Goal: Transaction & Acquisition: Obtain resource

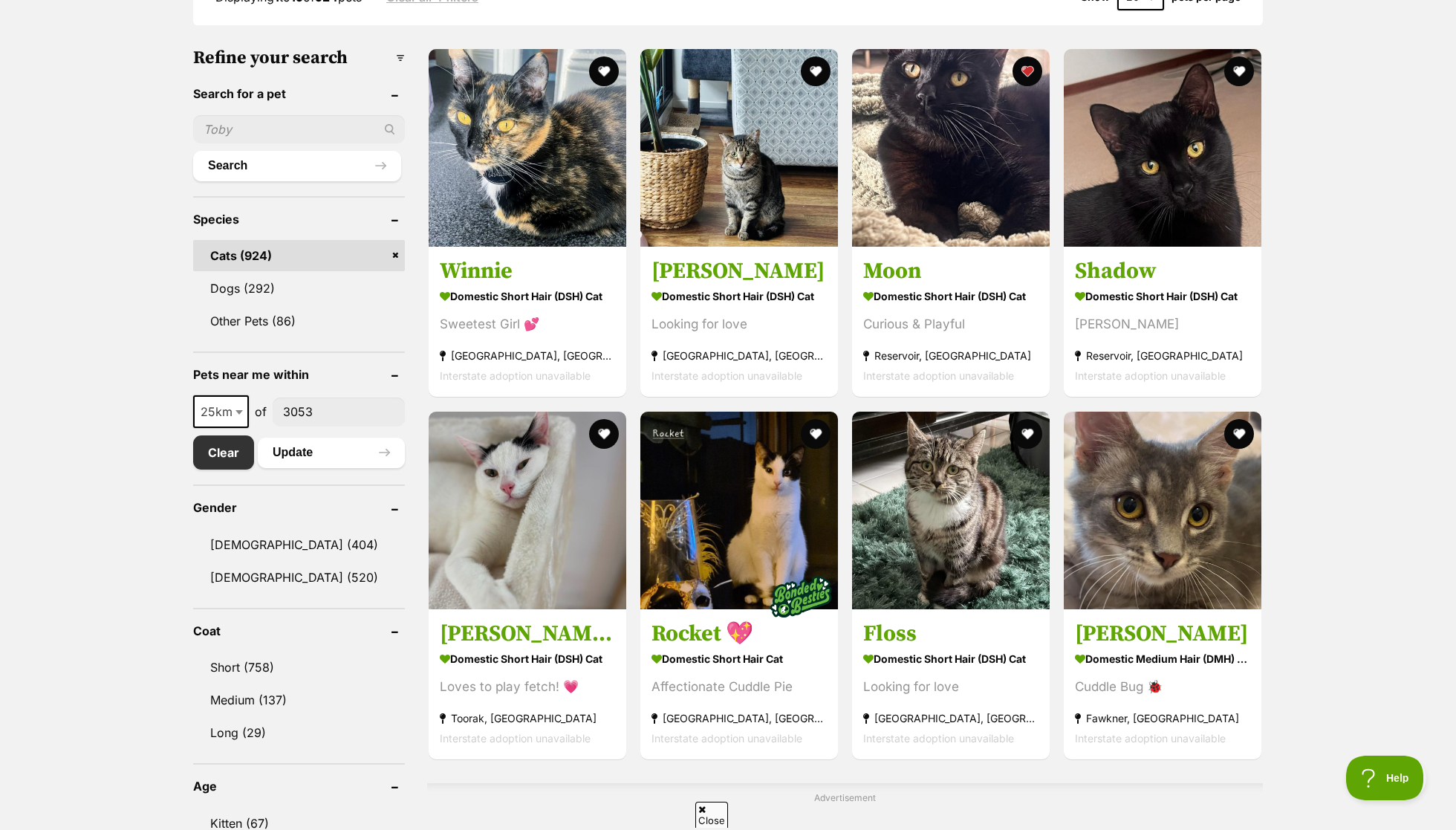
scroll to position [435, 0]
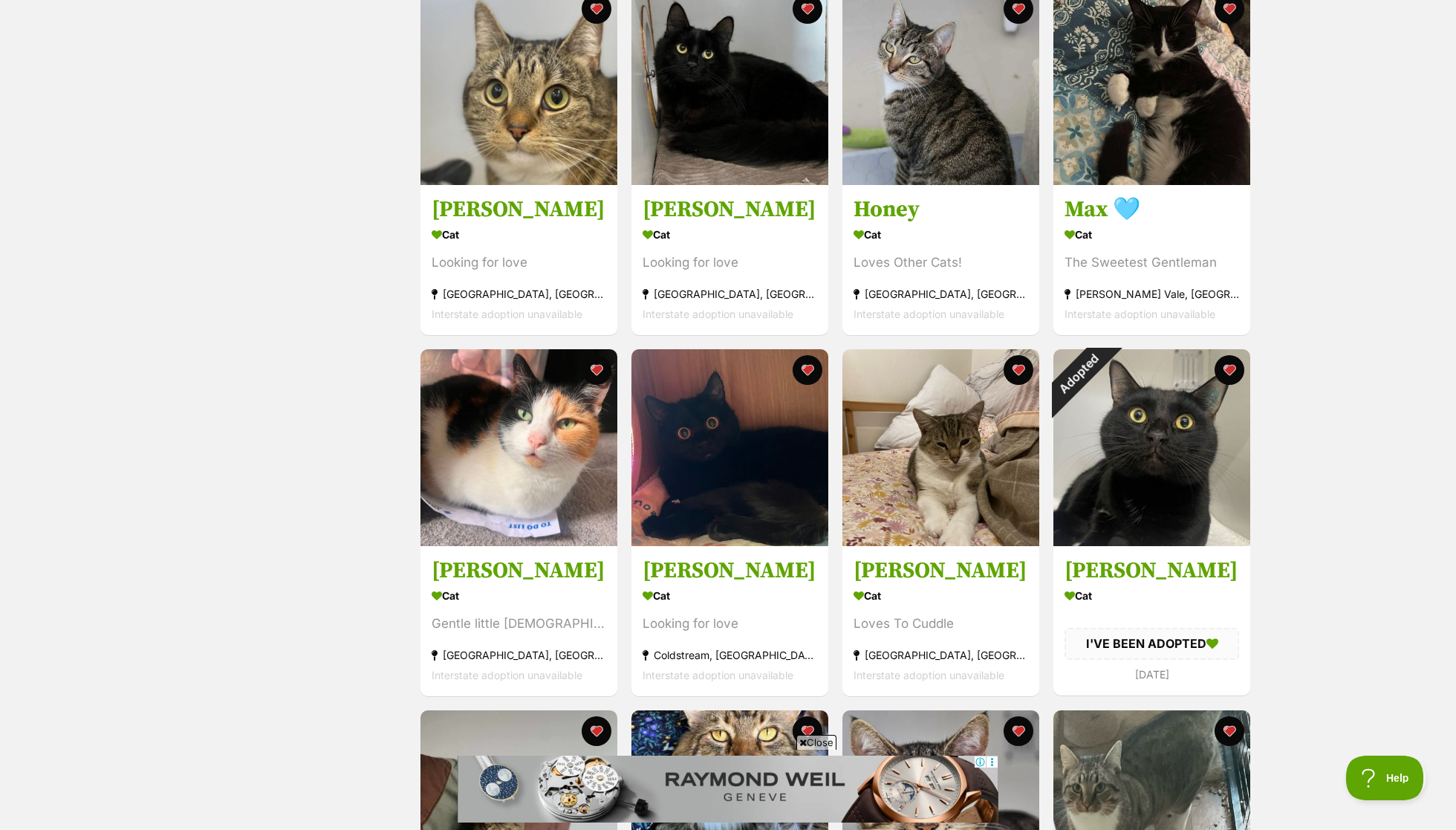
scroll to position [678, 0]
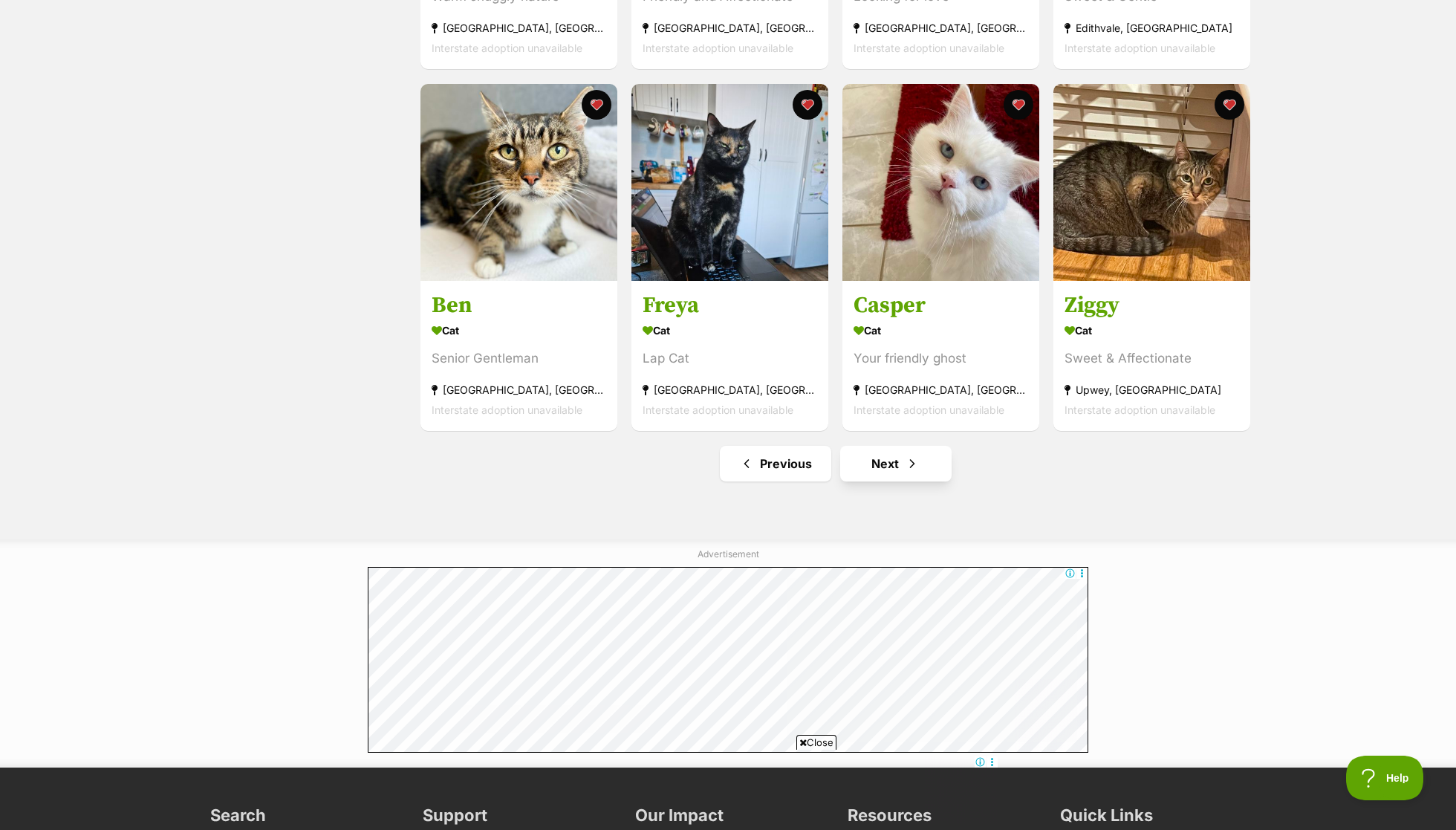
click at [884, 471] on link "Next" at bounding box center [896, 463] width 112 height 36
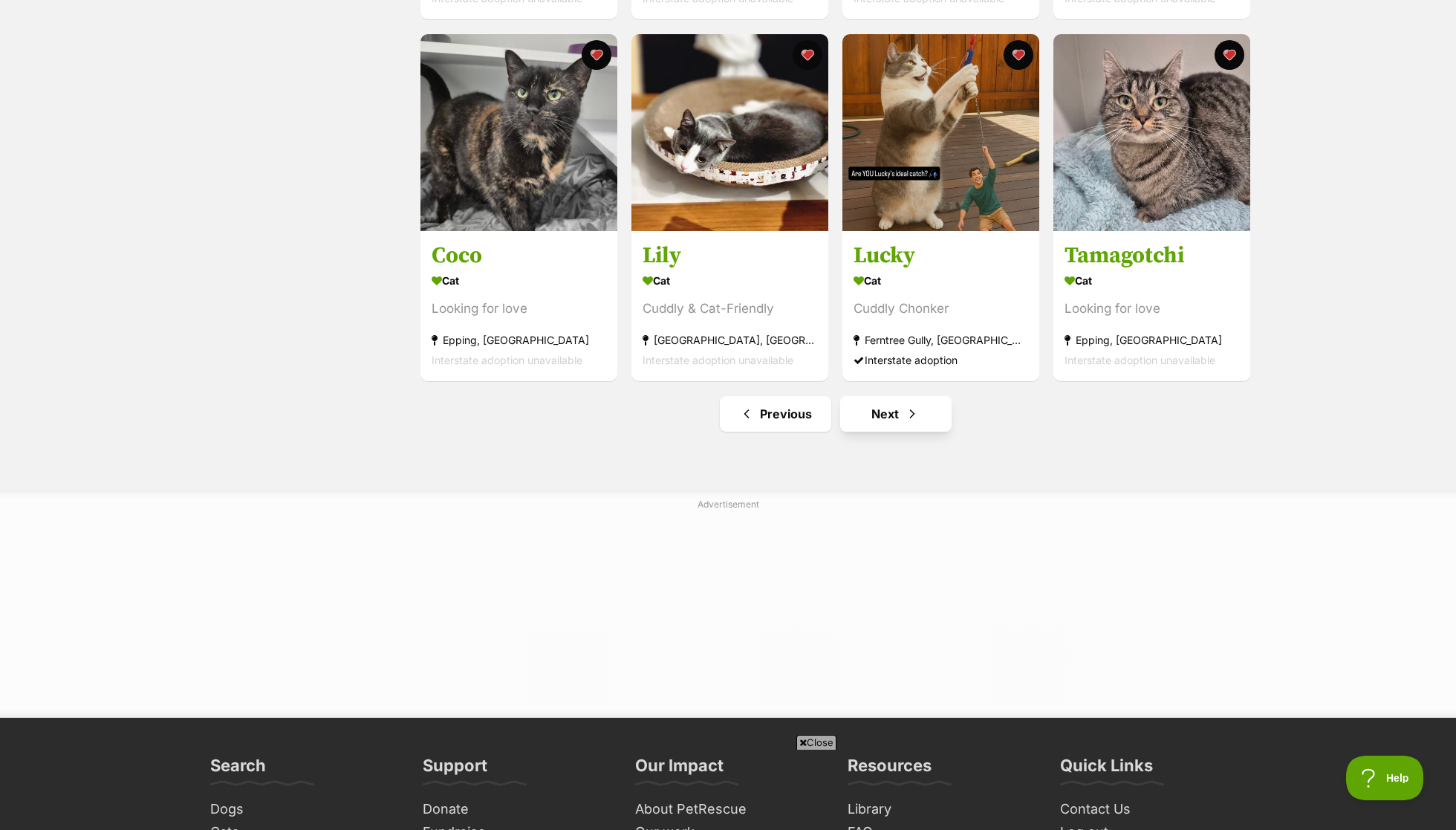
click at [887, 411] on link "Next" at bounding box center [896, 414] width 112 height 36
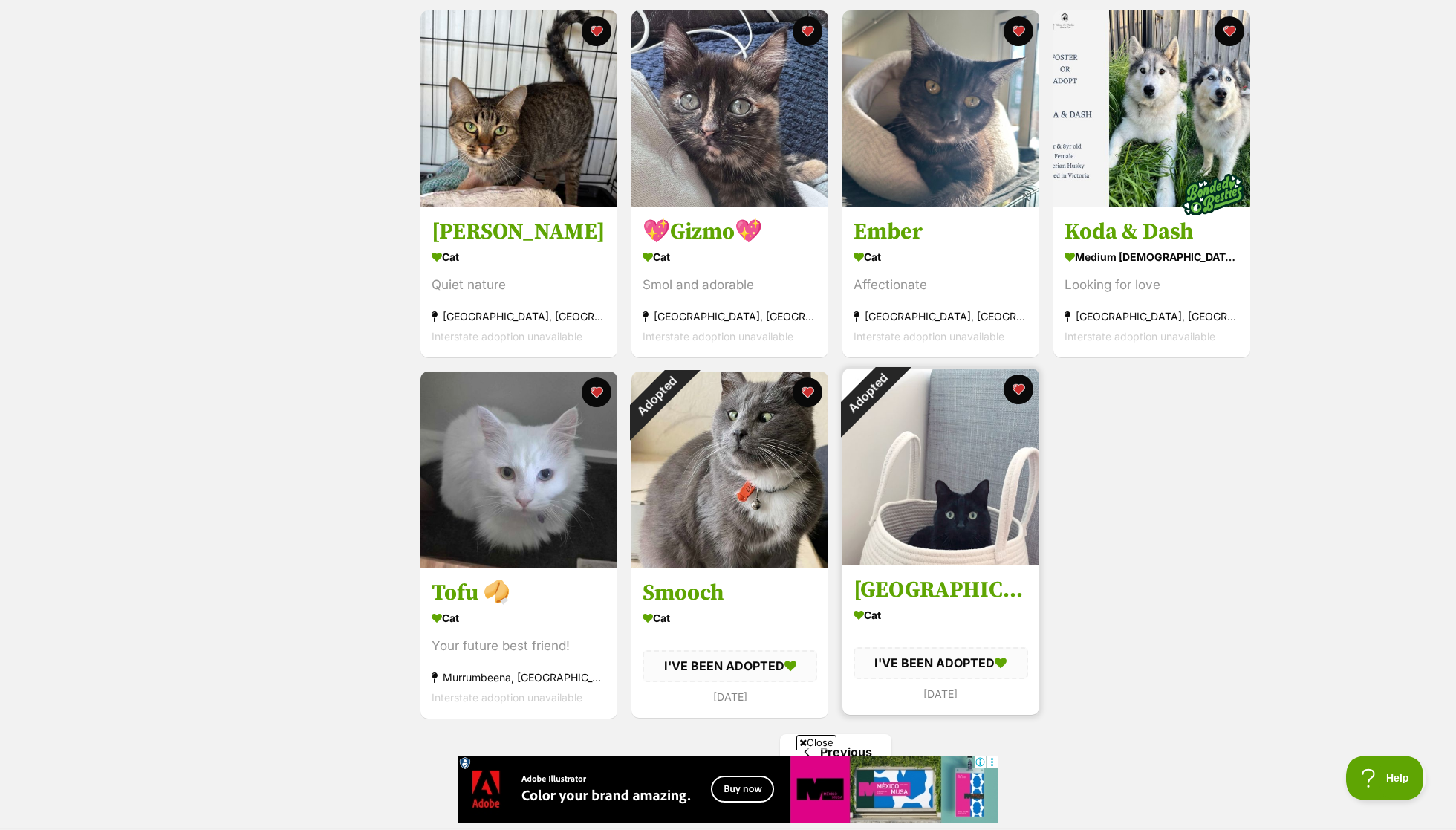
click at [912, 438] on div "Adopted" at bounding box center [867, 393] width 88 height 88
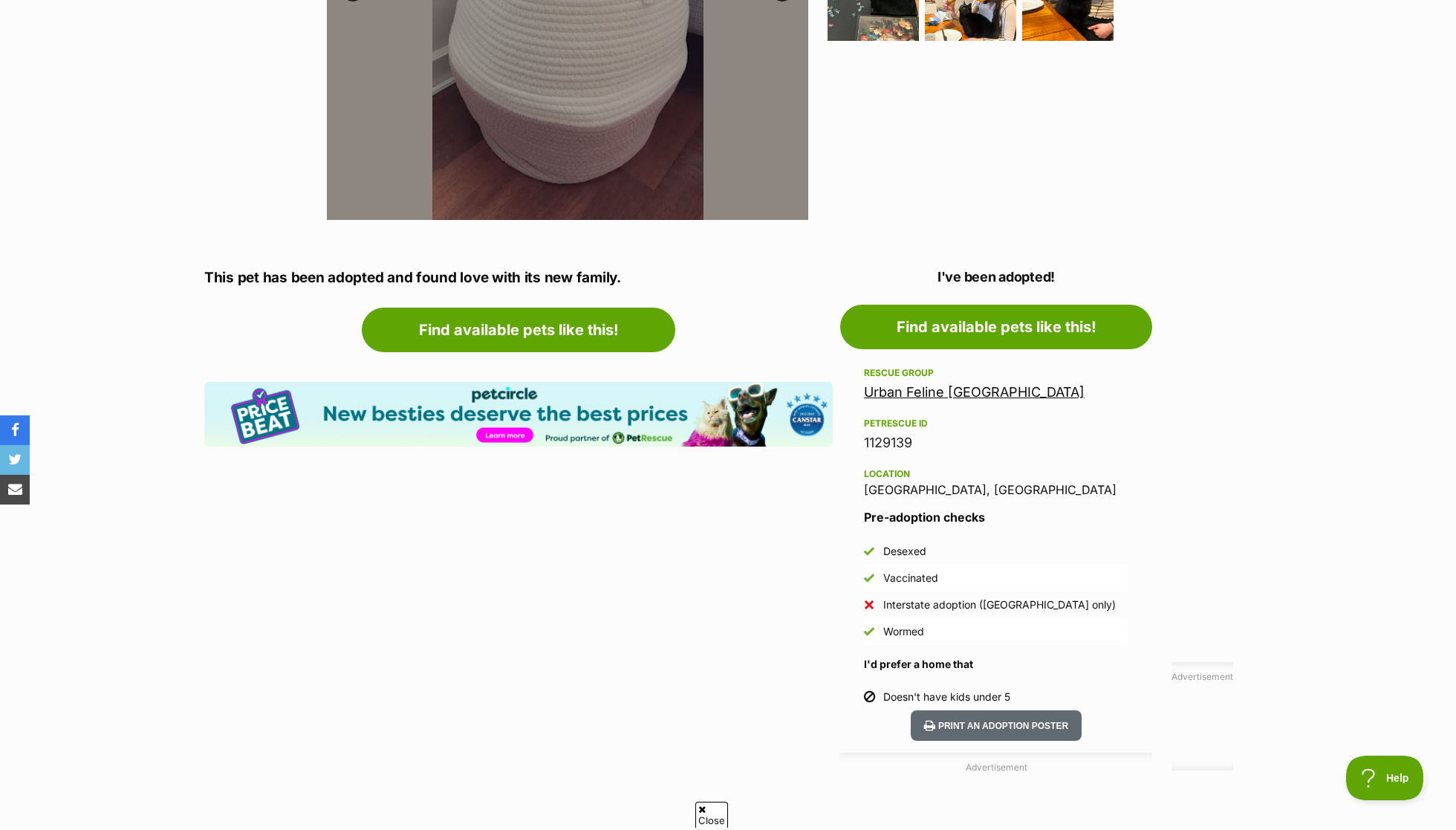
click at [972, 387] on link "Urban Feline Australia" at bounding box center [974, 391] width 221 height 15
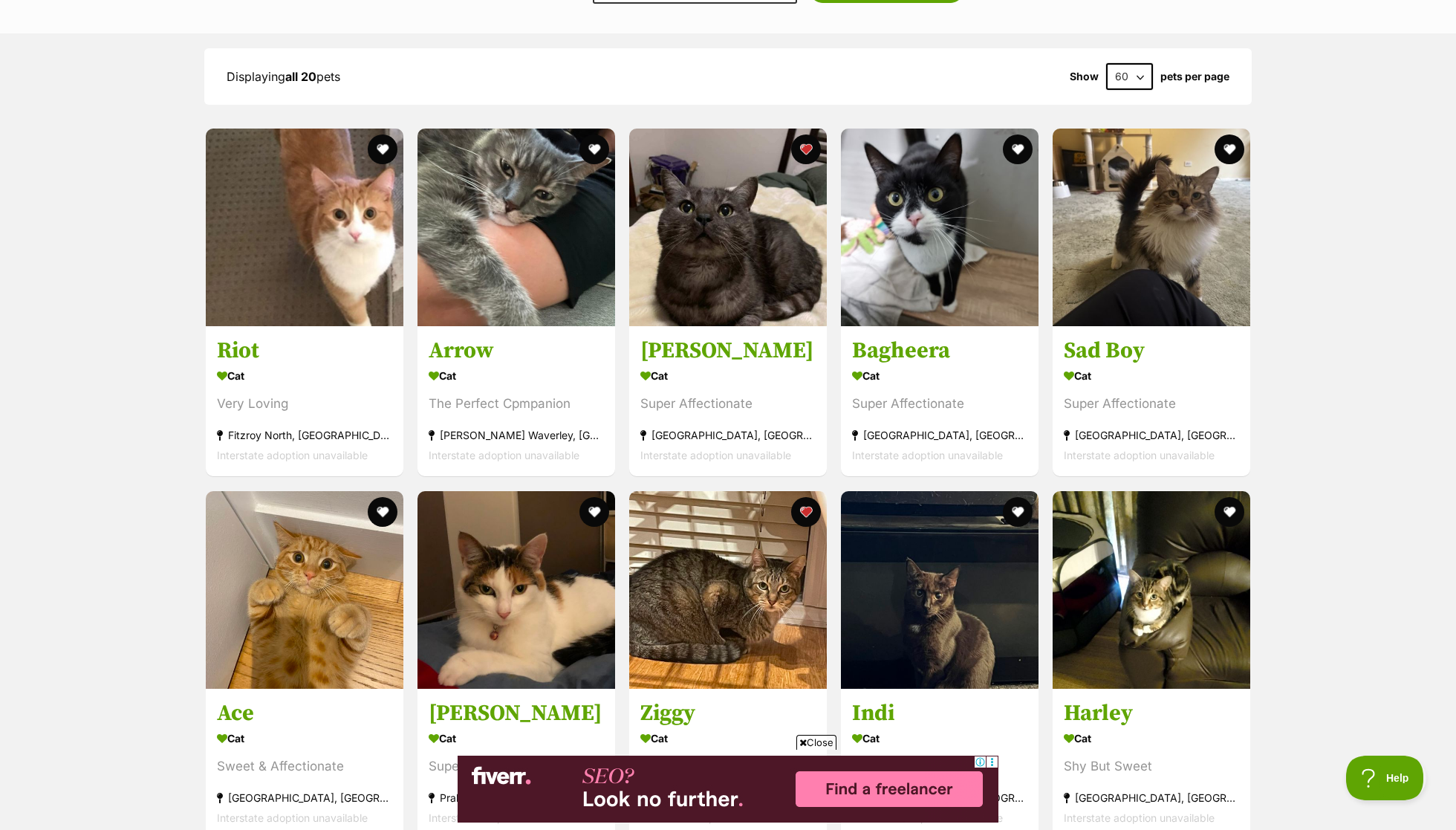
scroll to position [1220, 0]
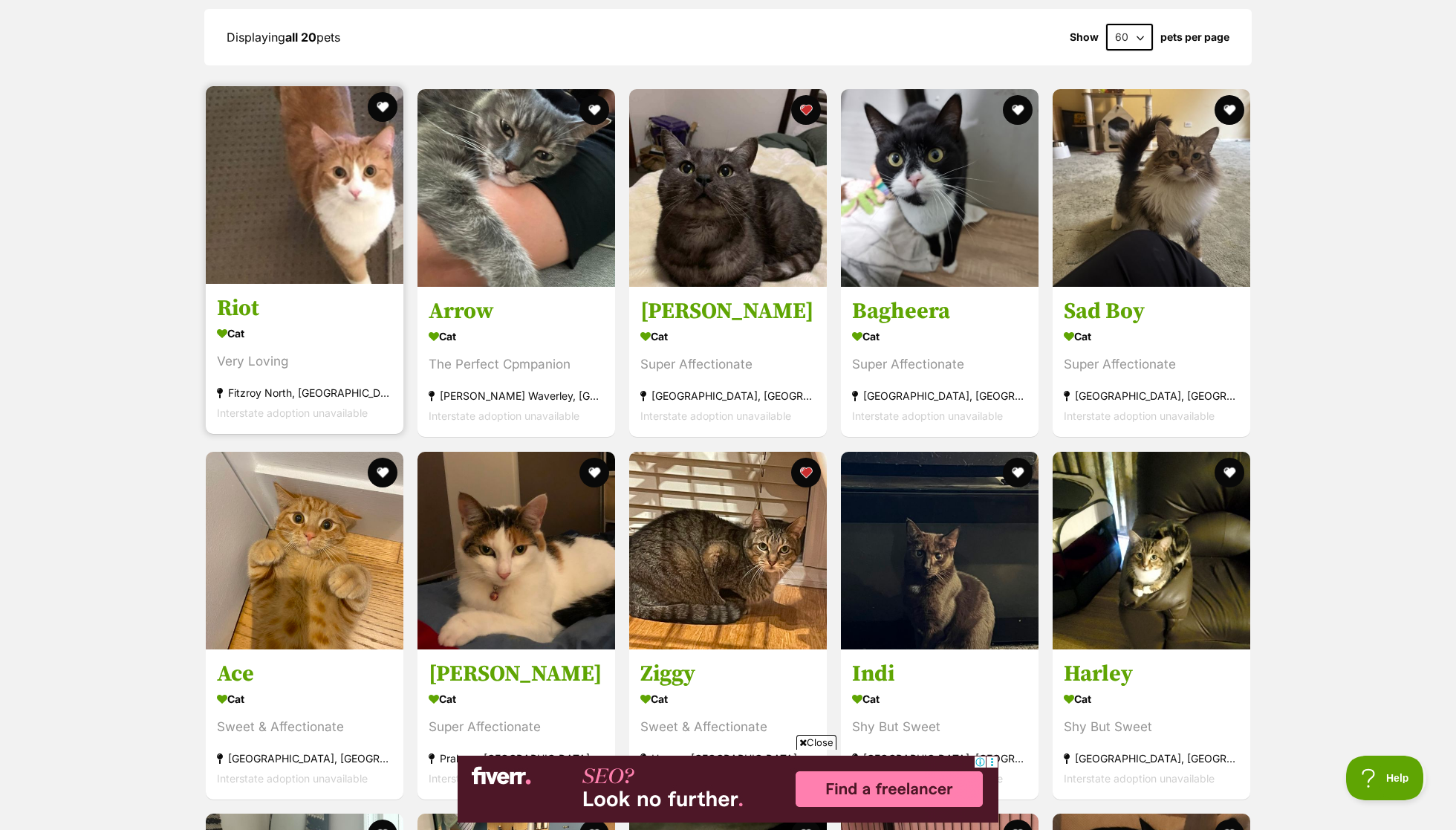
click at [246, 295] on h3 "Riot" at bounding box center [305, 309] width 175 height 28
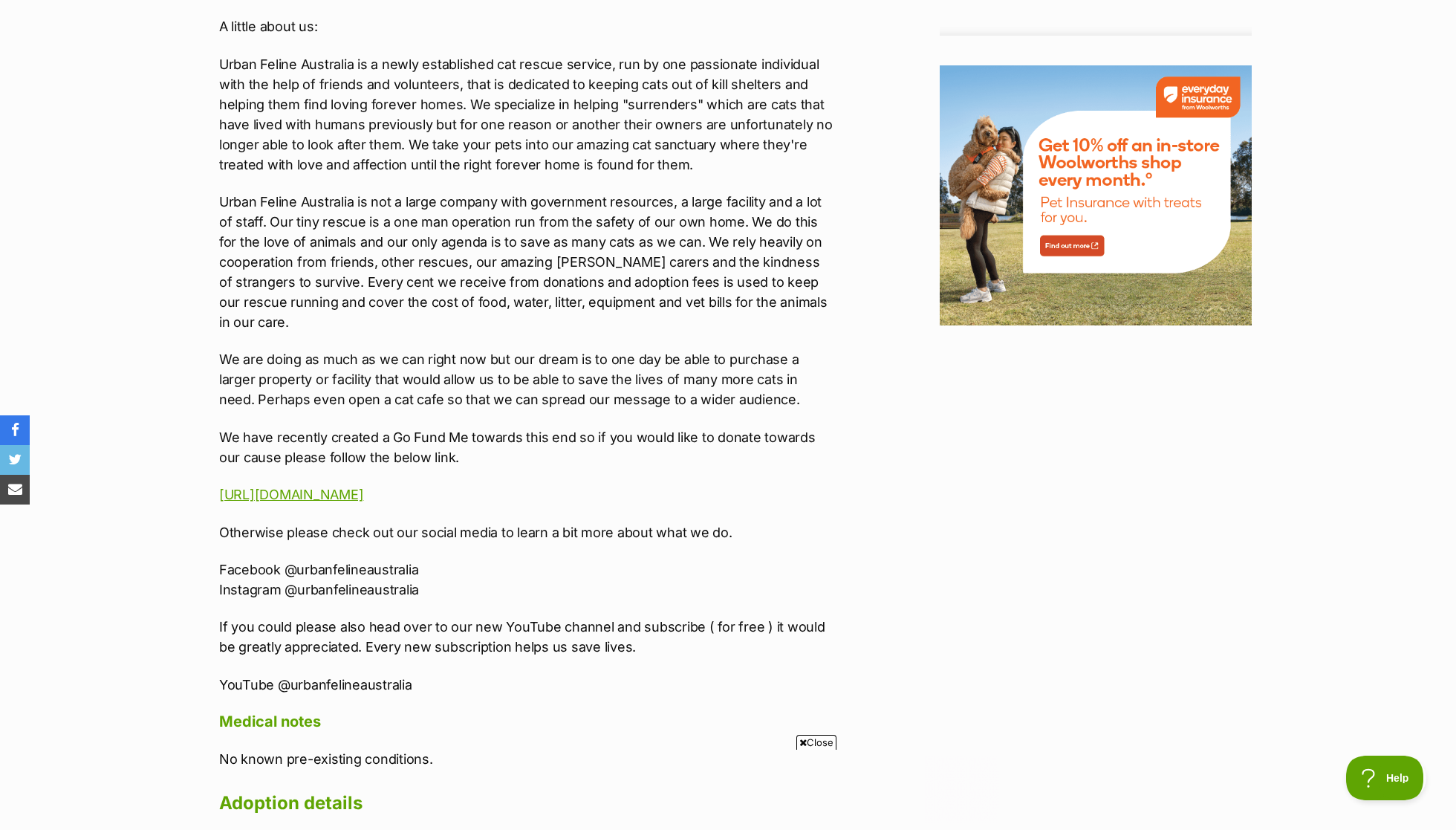
scroll to position [2100, 0]
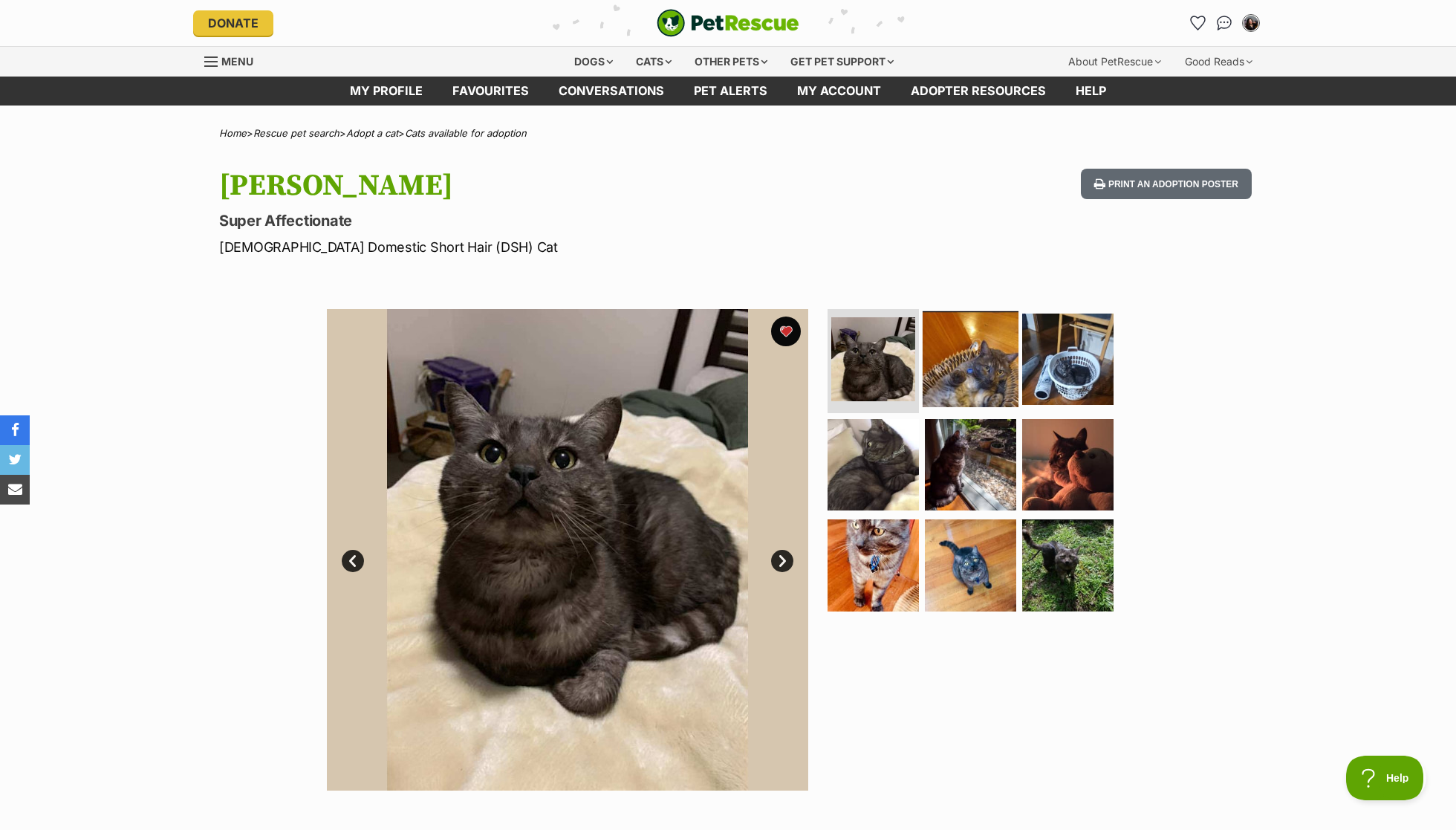
click at [948, 375] on img at bounding box center [971, 360] width 96 height 96
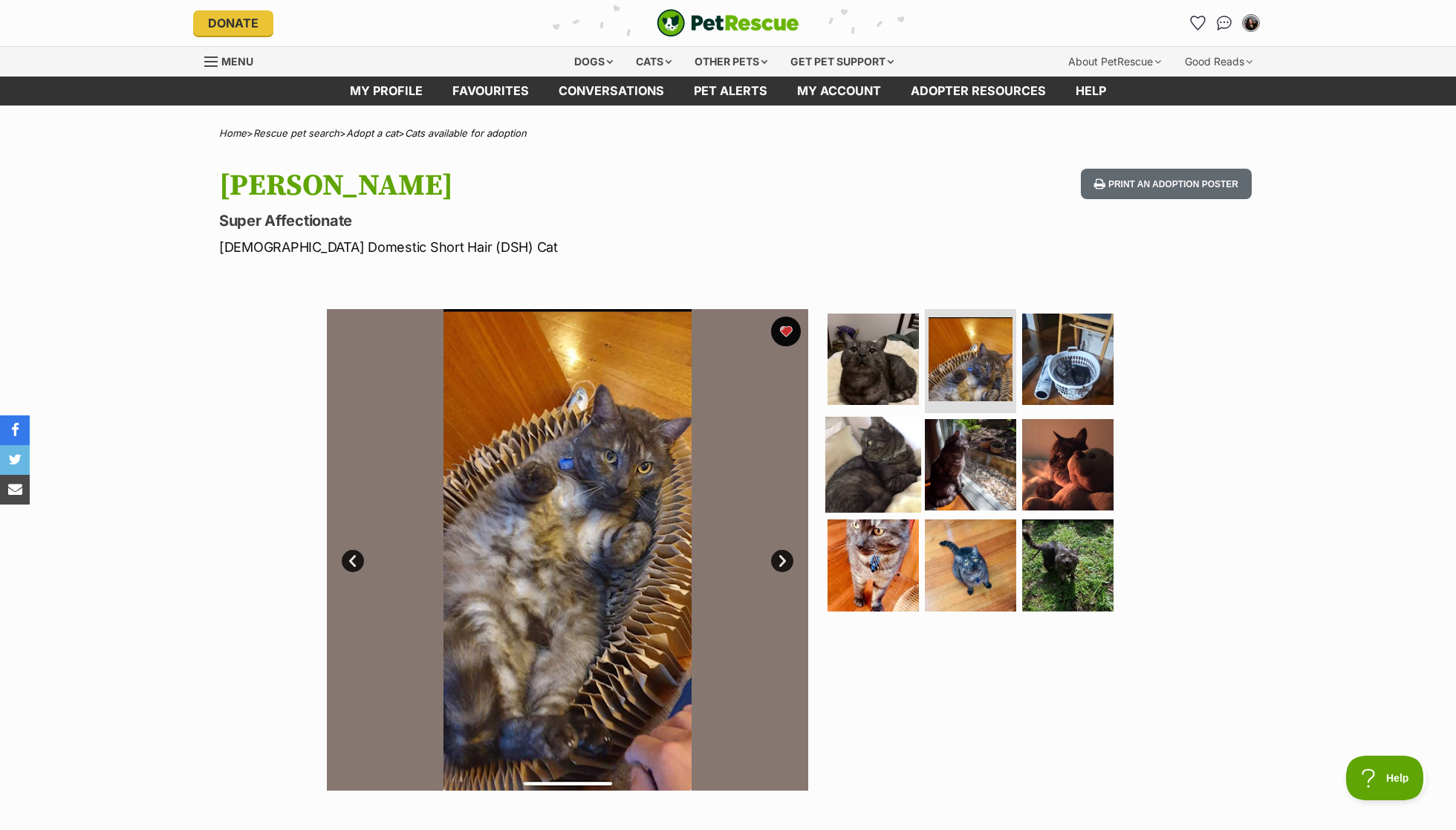
click at [881, 471] on img at bounding box center [873, 464] width 96 height 96
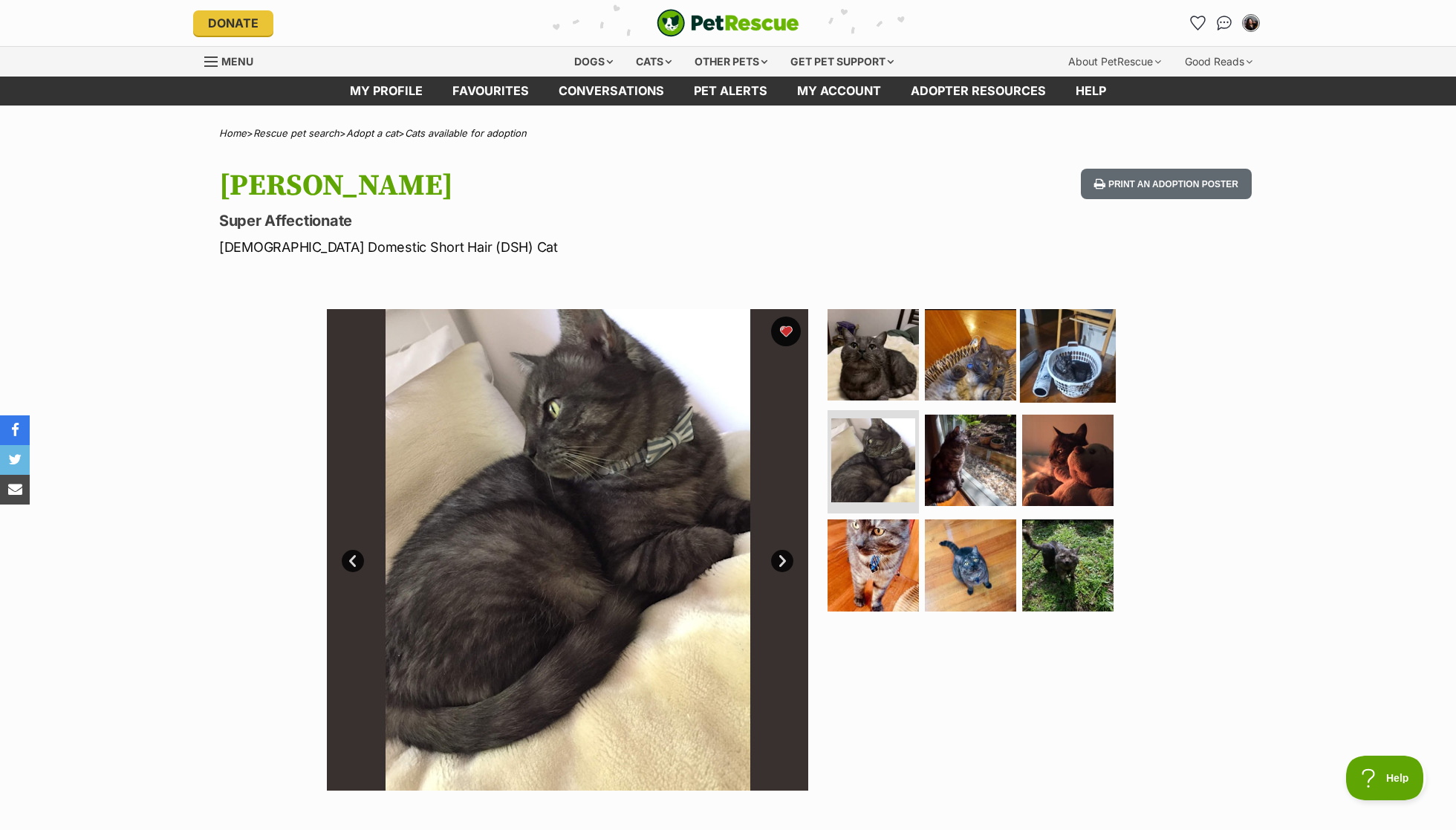
click at [1089, 364] on img at bounding box center [1068, 354] width 96 height 96
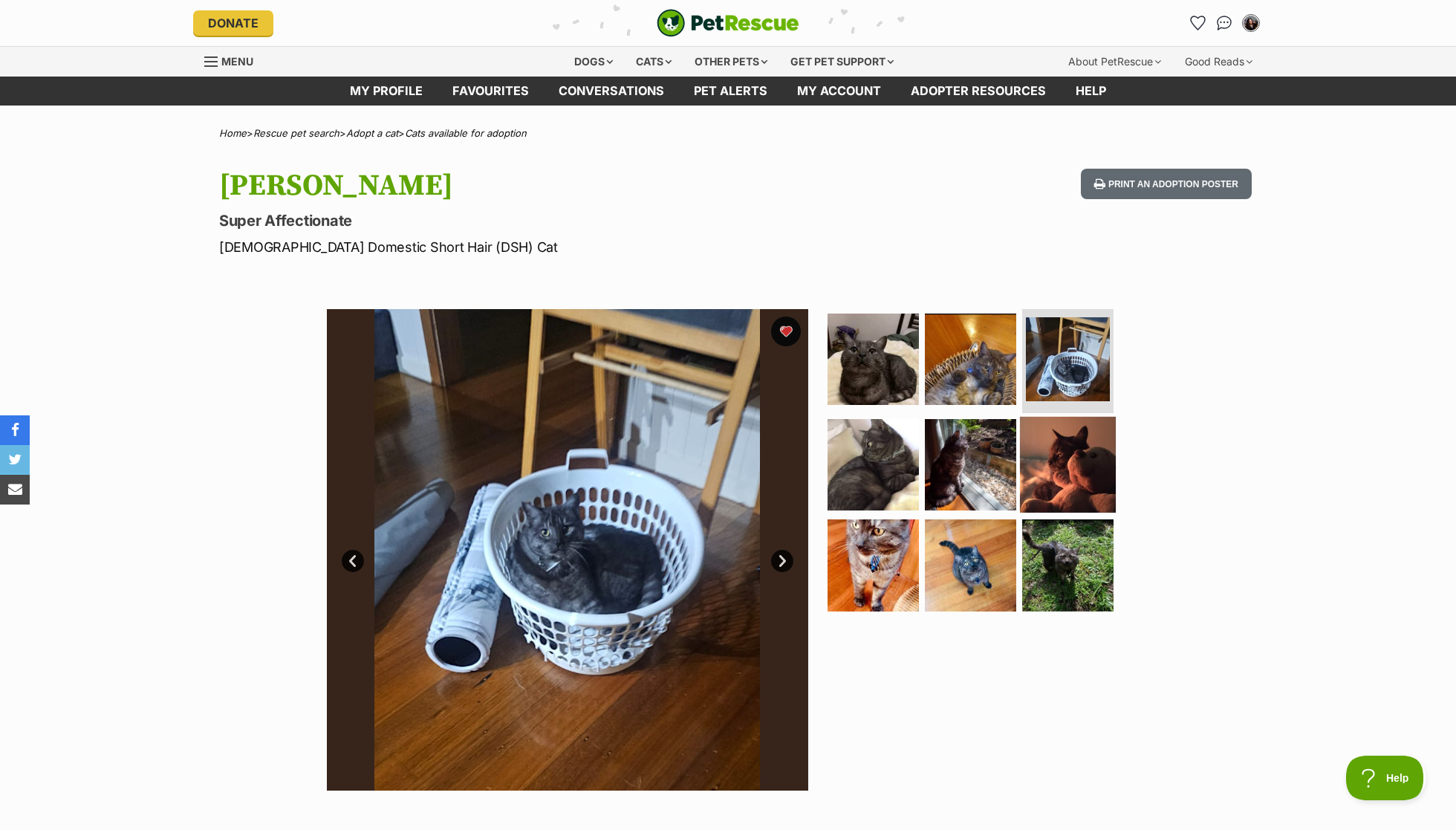
click at [1058, 445] on img at bounding box center [1068, 464] width 96 height 96
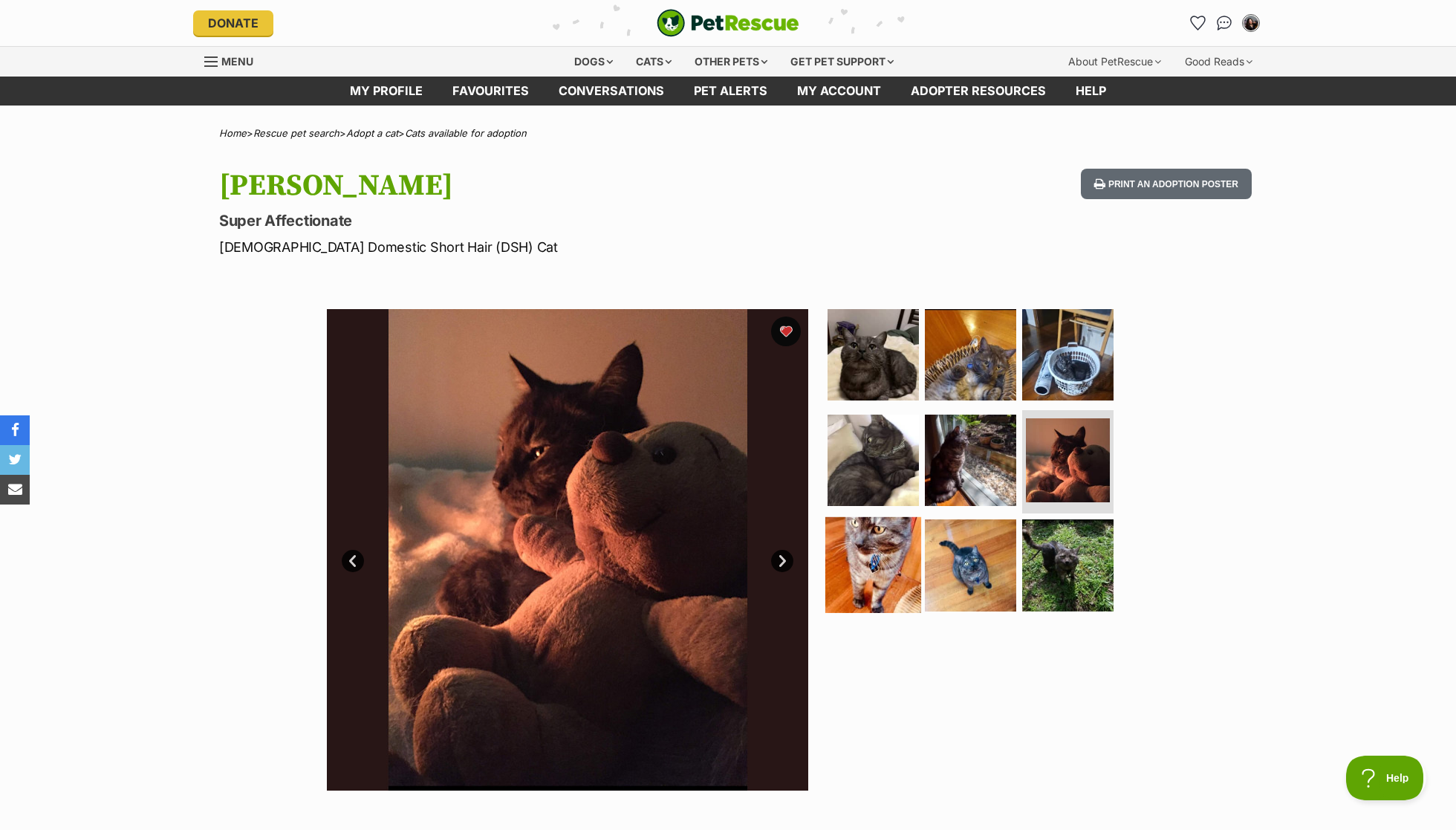
click at [883, 524] on img at bounding box center [873, 565] width 96 height 96
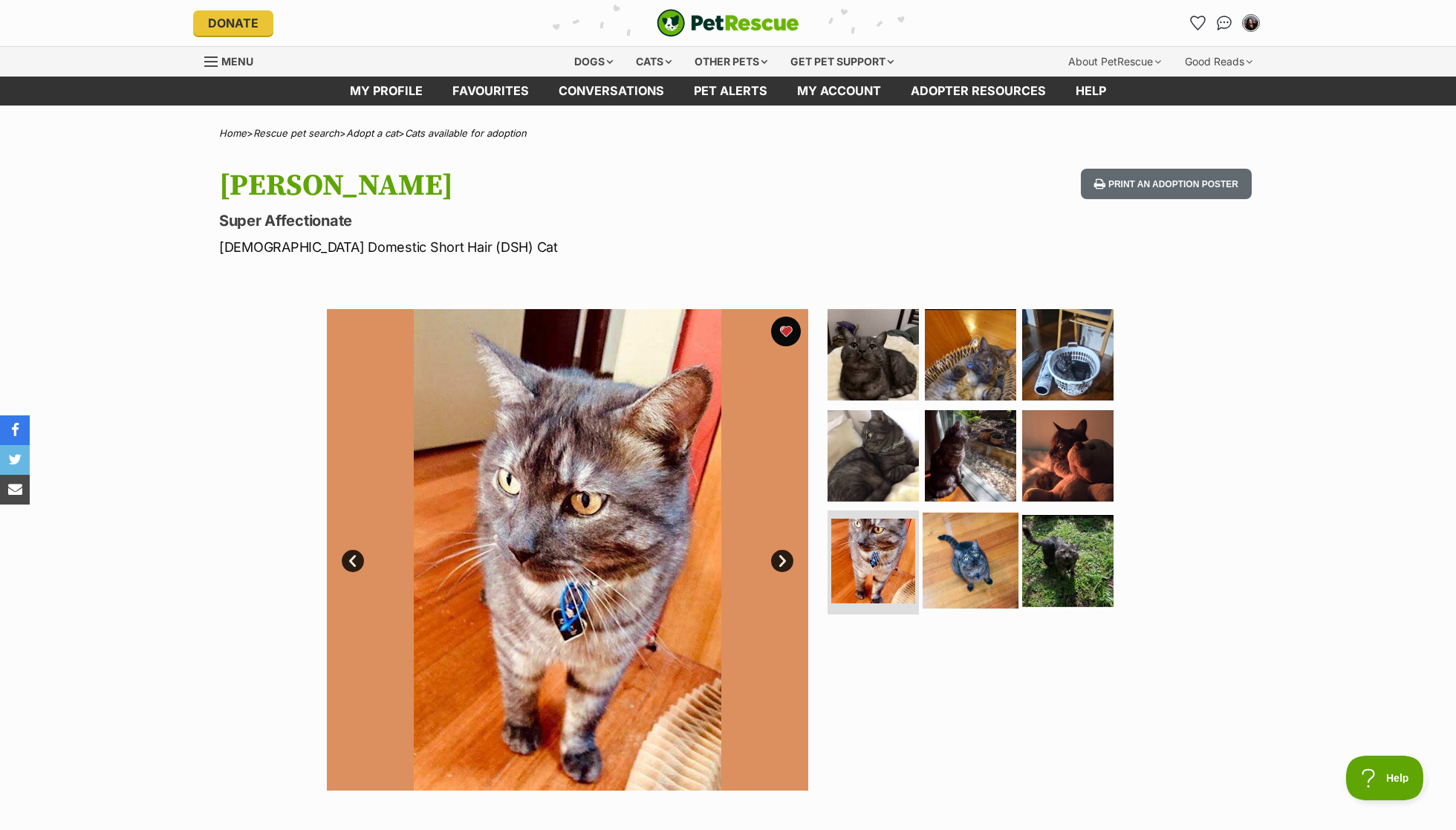
click at [940, 542] on img at bounding box center [971, 560] width 96 height 96
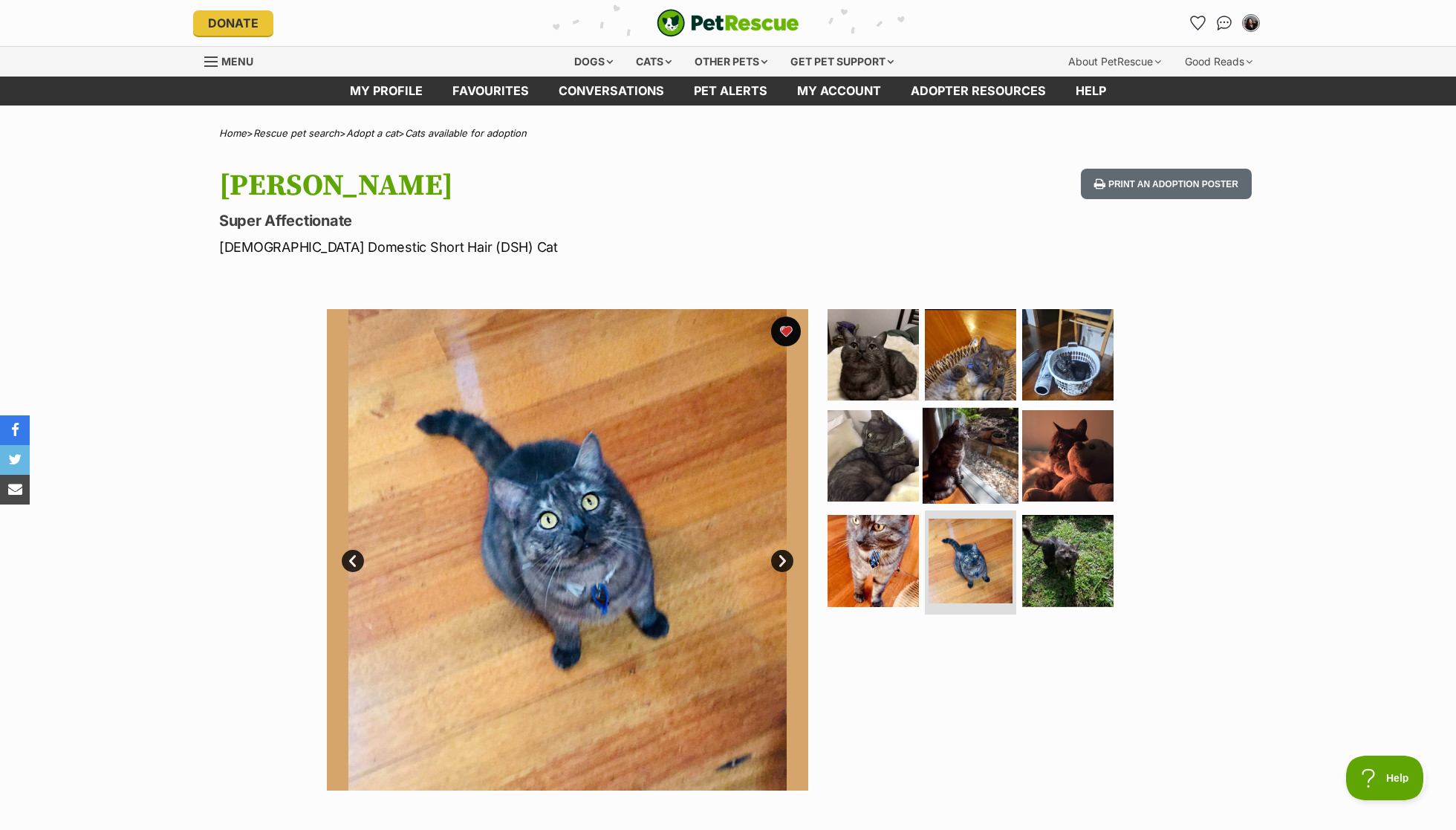
click at [961, 444] on img at bounding box center [971, 455] width 96 height 96
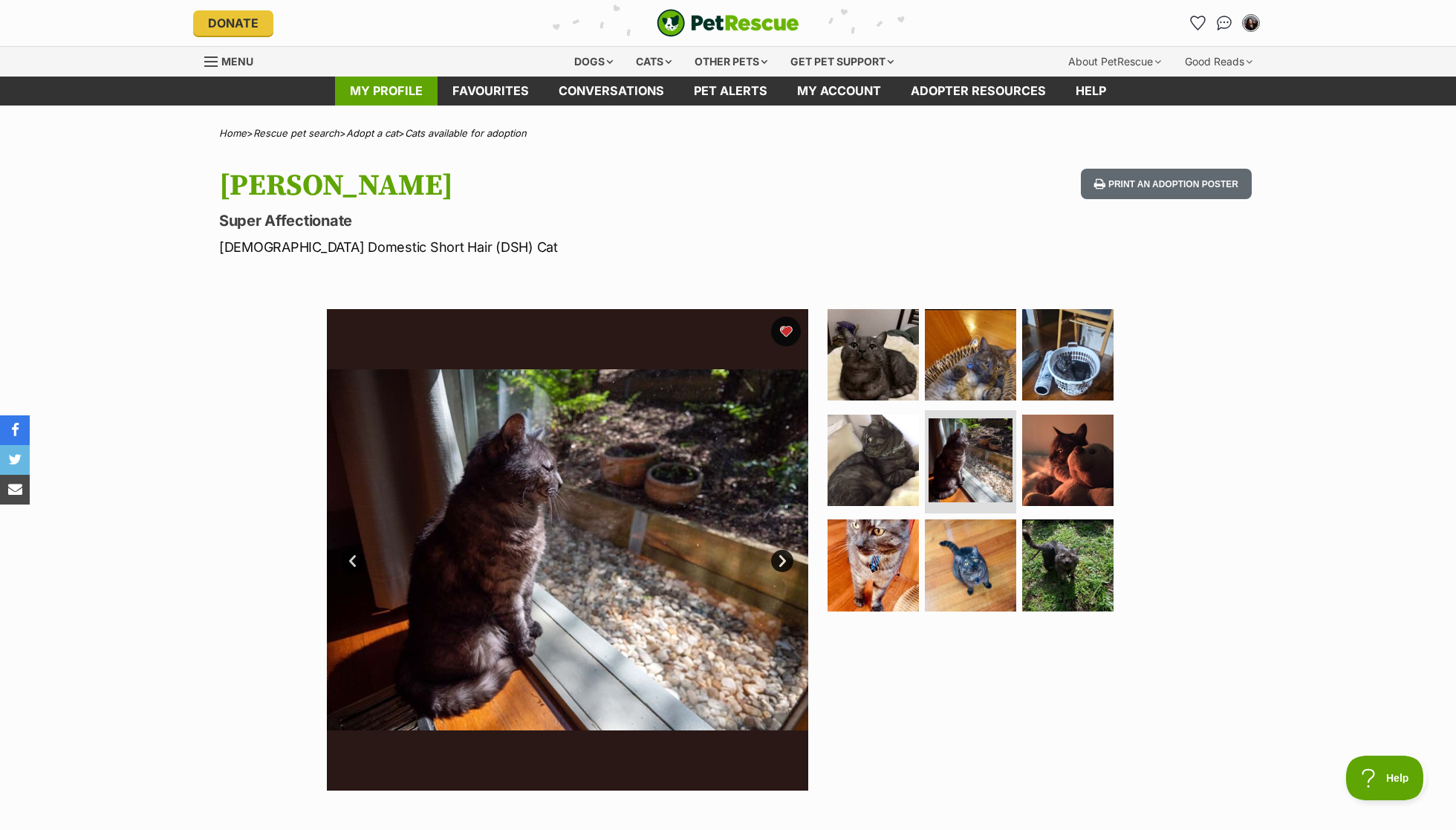
click at [393, 85] on link "My profile" at bounding box center [385, 91] width 102 height 29
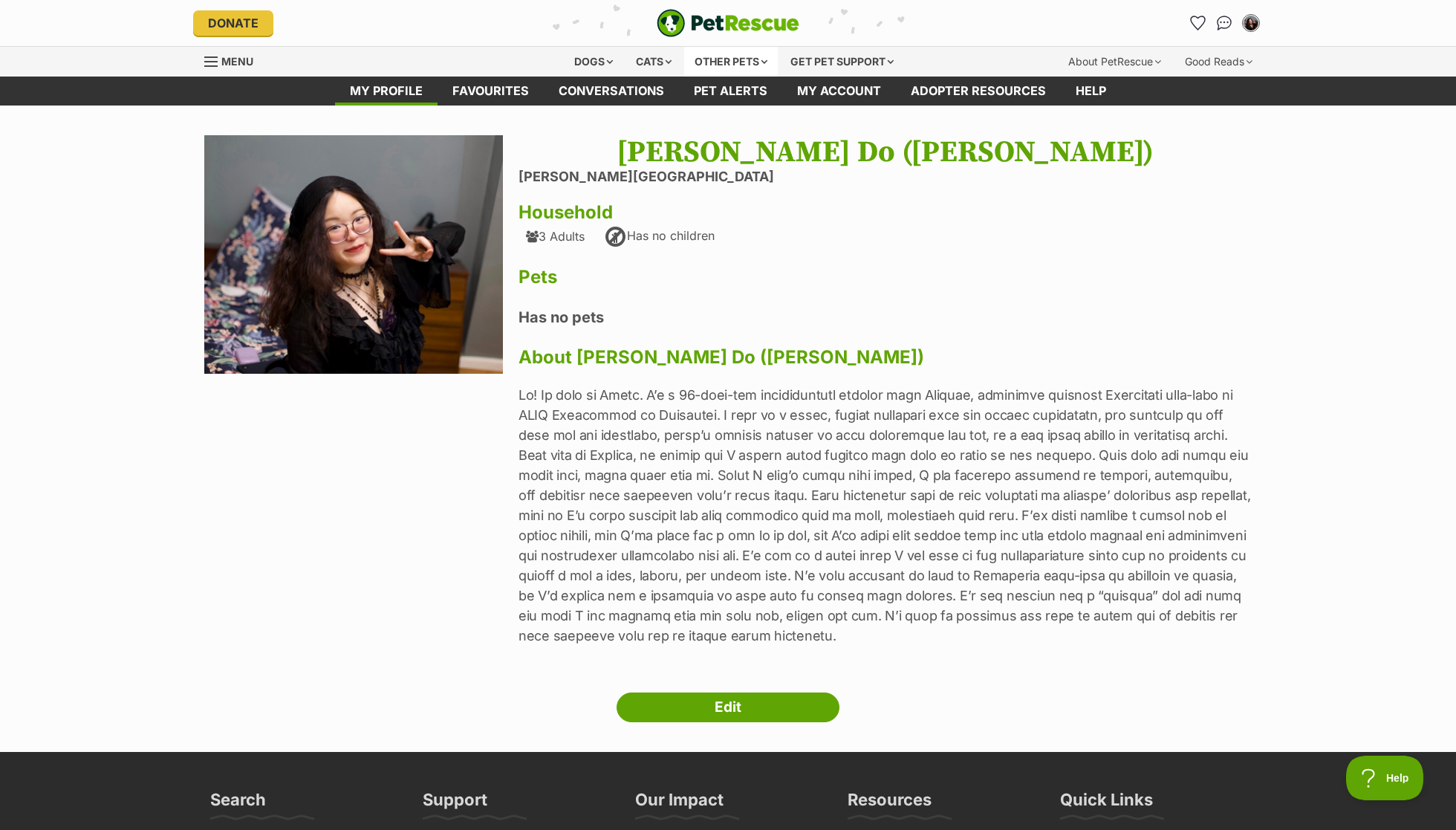
click at [724, 69] on div "Other pets" at bounding box center [731, 62] width 94 height 30
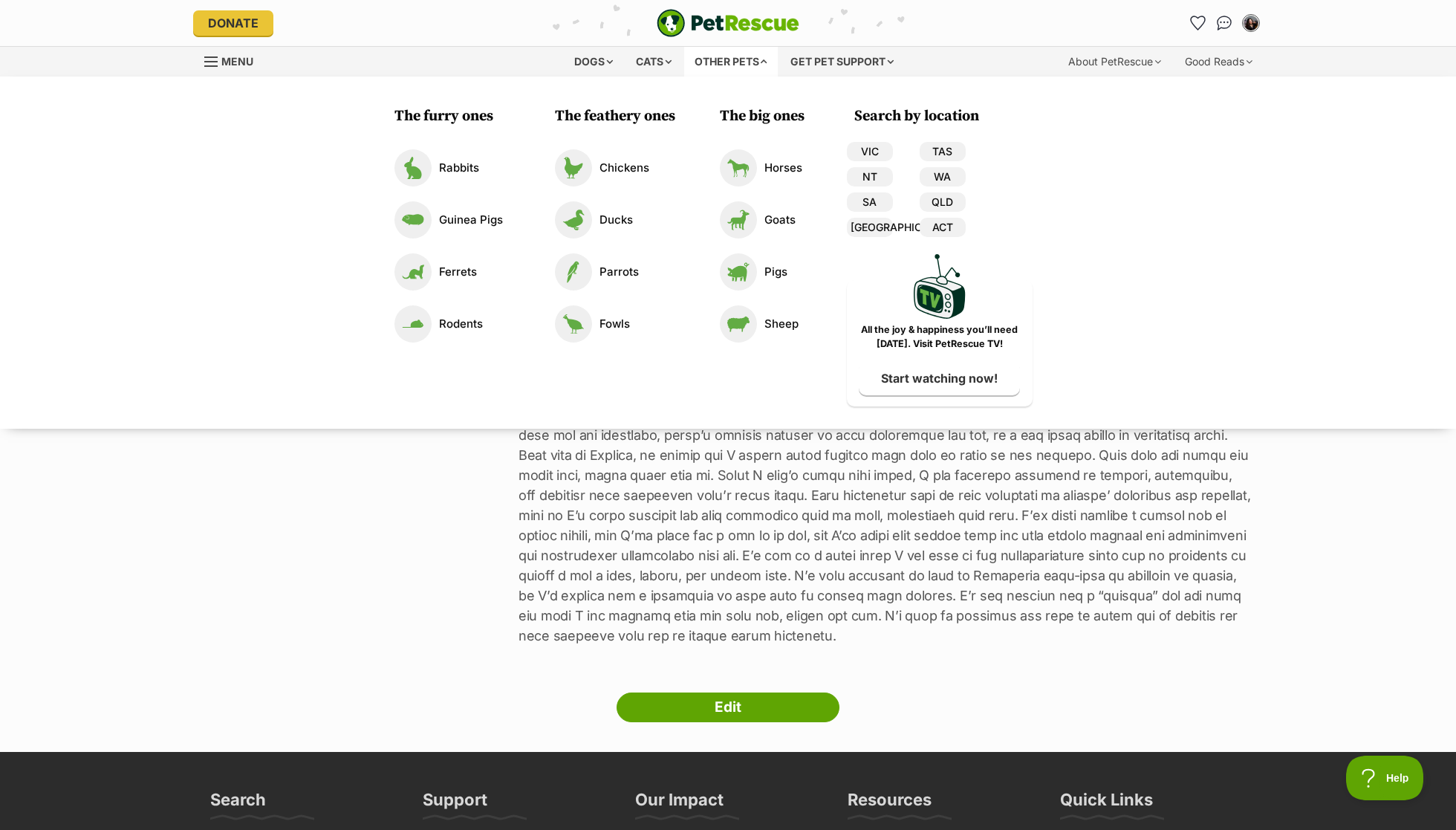
click at [737, 61] on div "Other pets" at bounding box center [731, 62] width 94 height 30
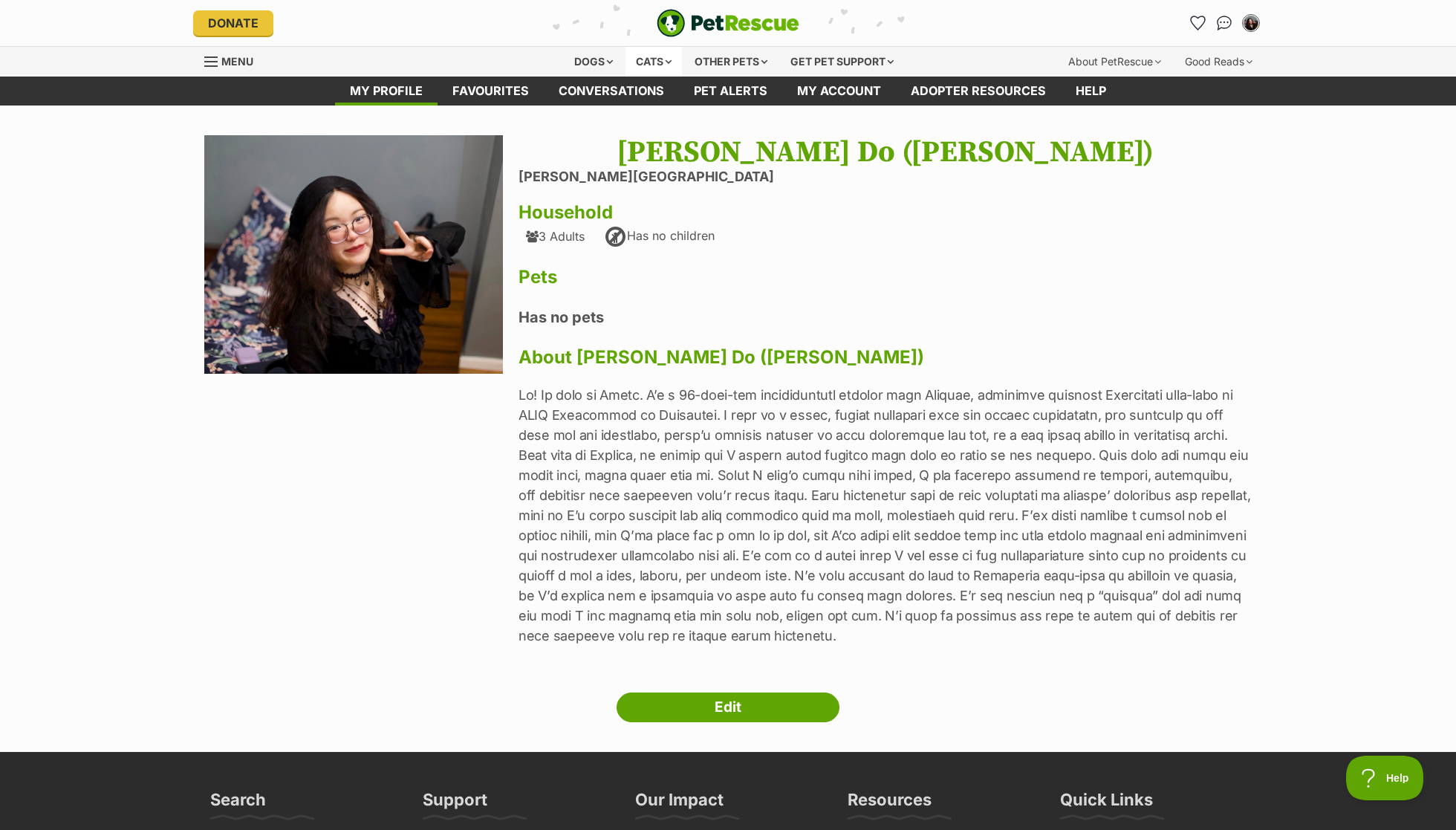
click at [648, 54] on div "Cats" at bounding box center [654, 62] width 57 height 30
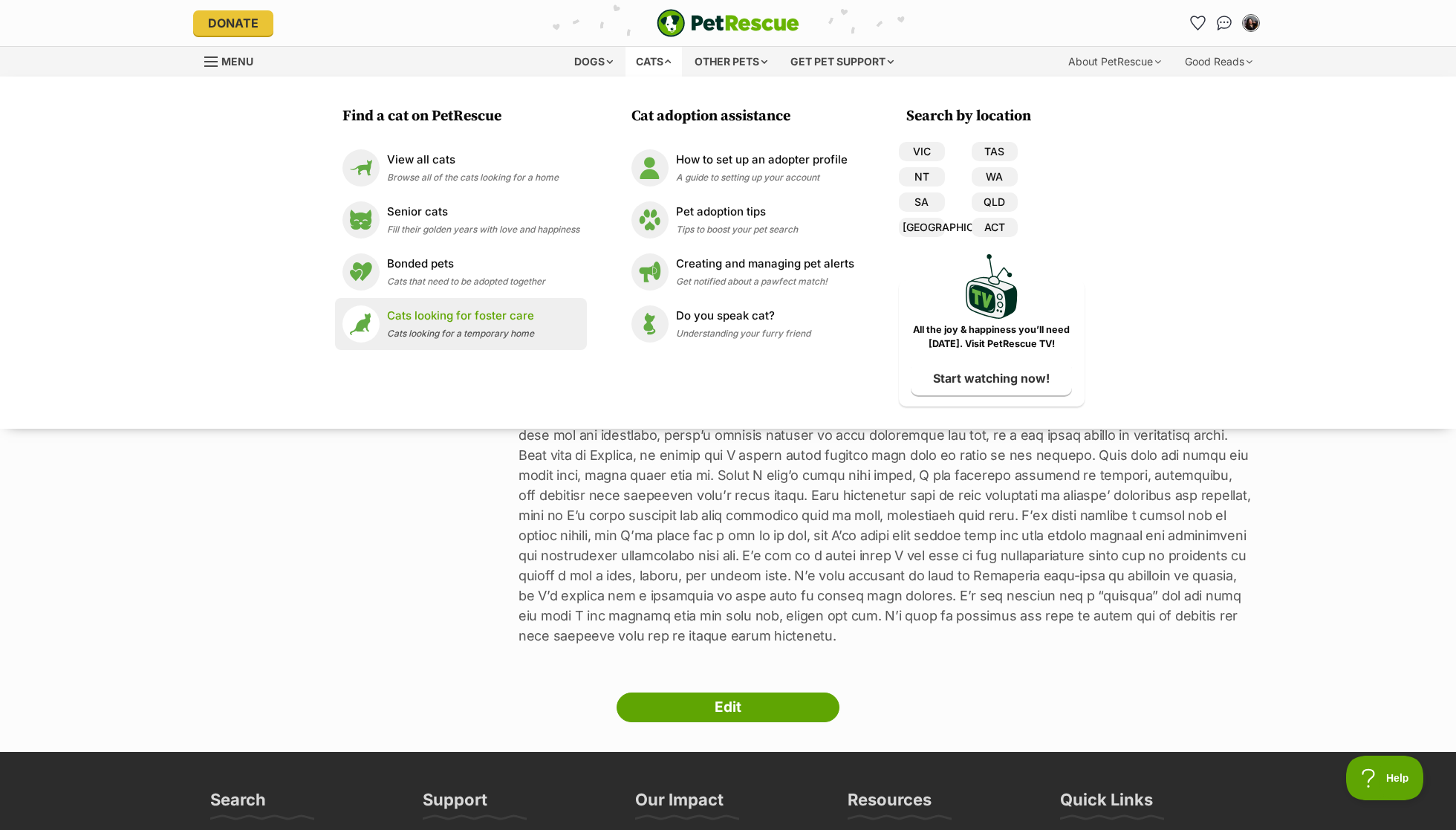
click at [473, 328] on span "Cats looking for a temporary home" at bounding box center [460, 333] width 147 height 11
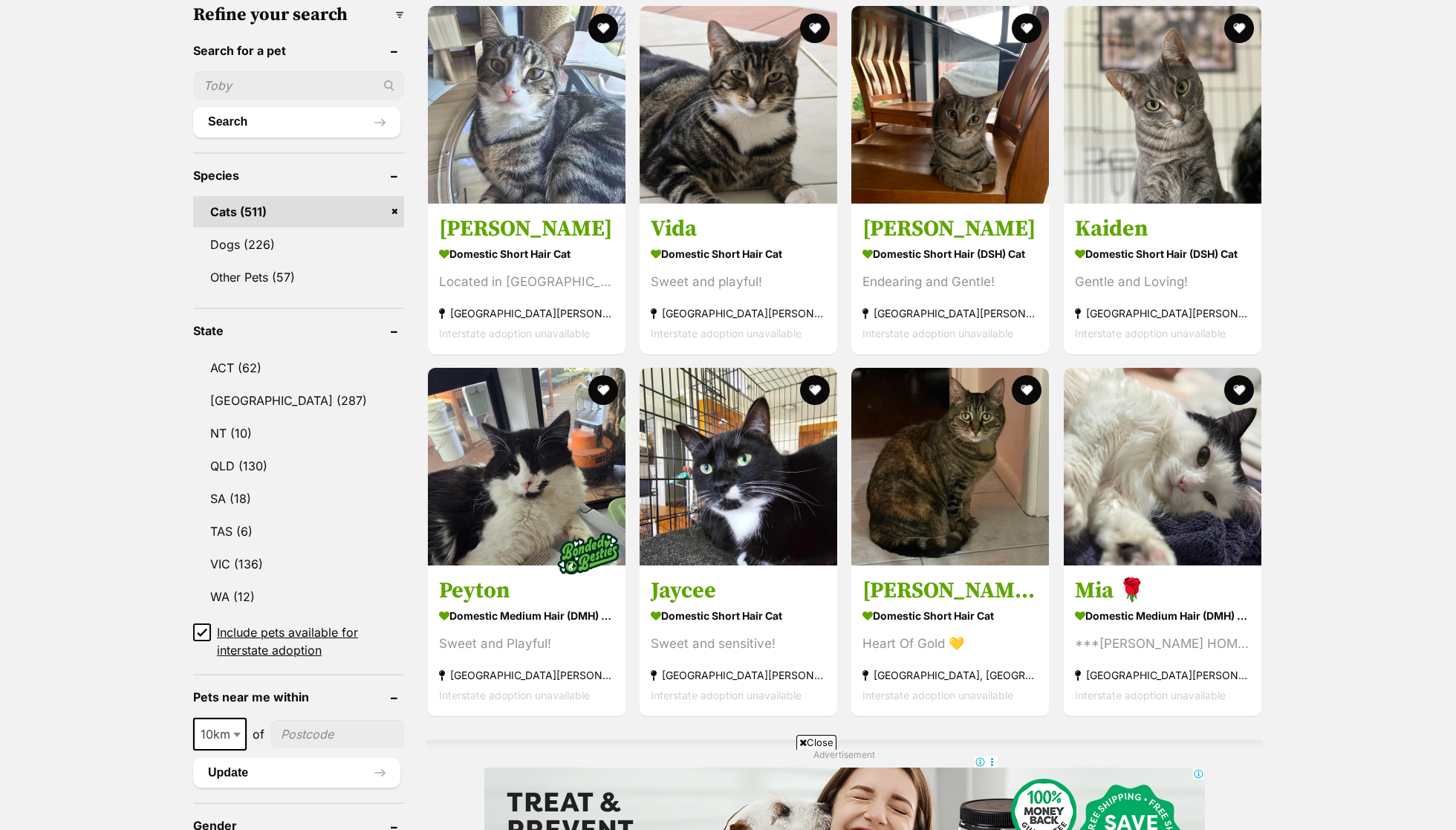
click at [220, 742] on span "10km" at bounding box center [220, 734] width 53 height 33
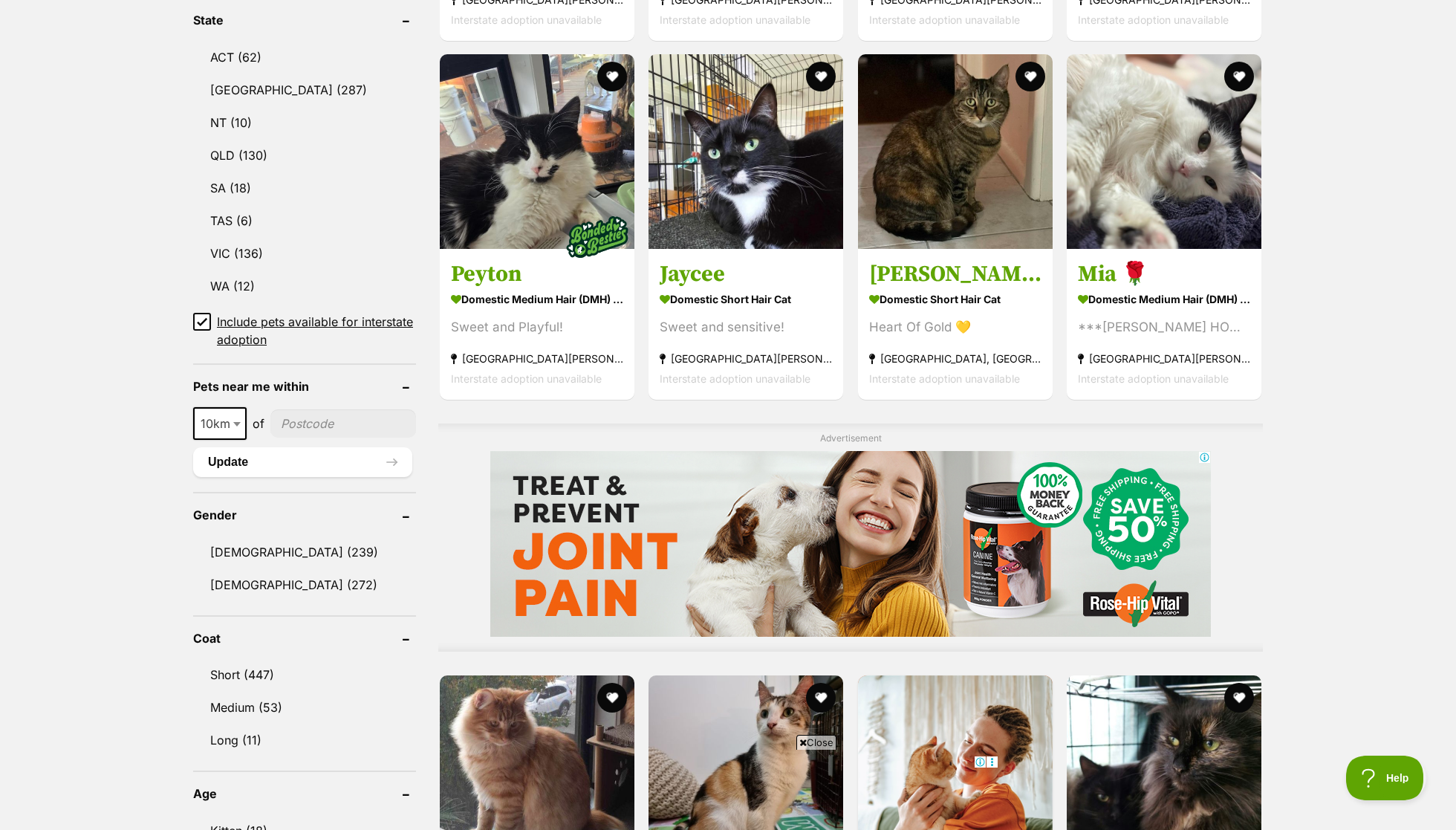
scroll to position [791, 0]
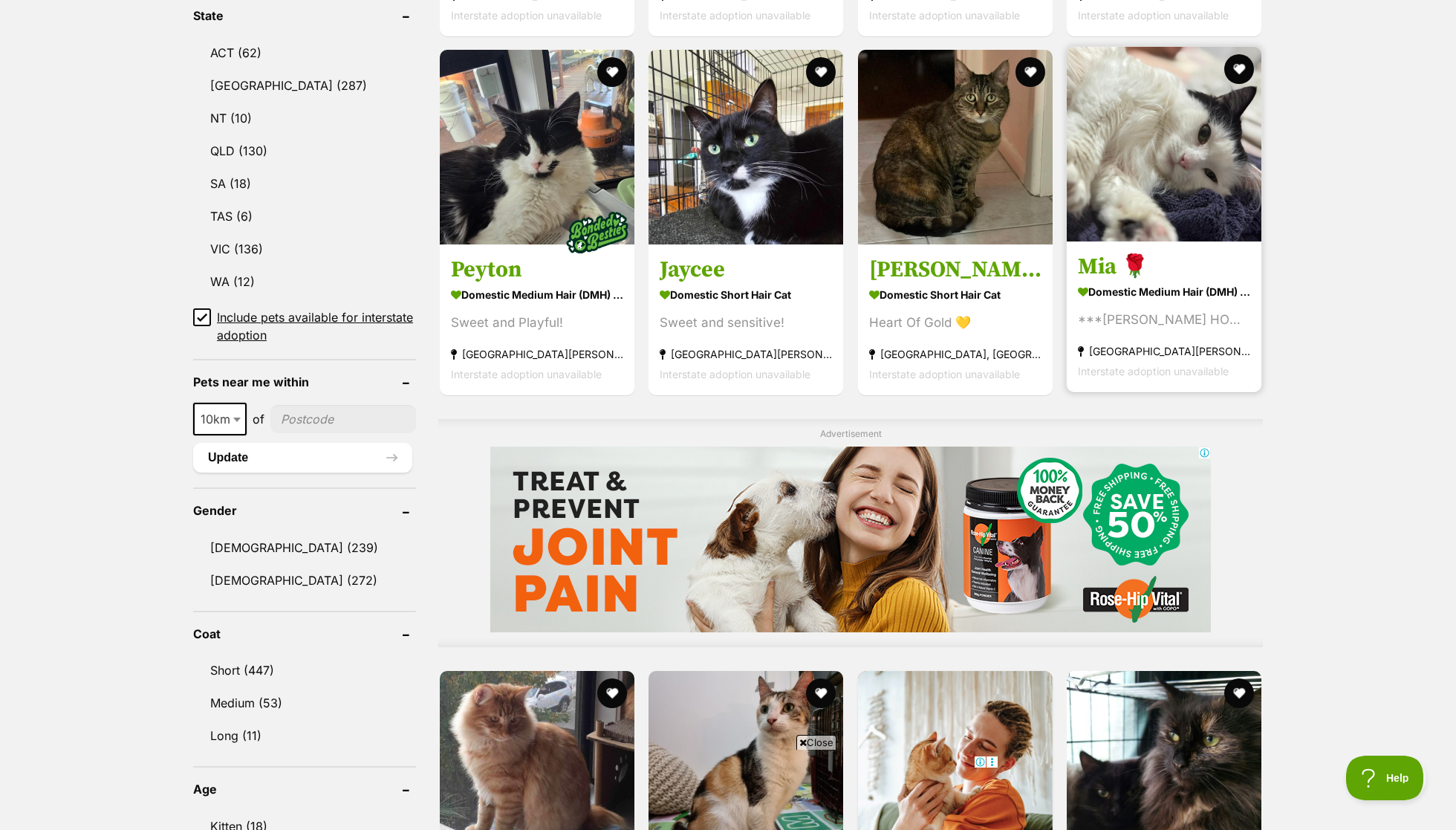
click at [1201, 341] on strong "[GEOGRAPHIC_DATA][PERSON_NAME][GEOGRAPHIC_DATA]" at bounding box center [1164, 350] width 173 height 20
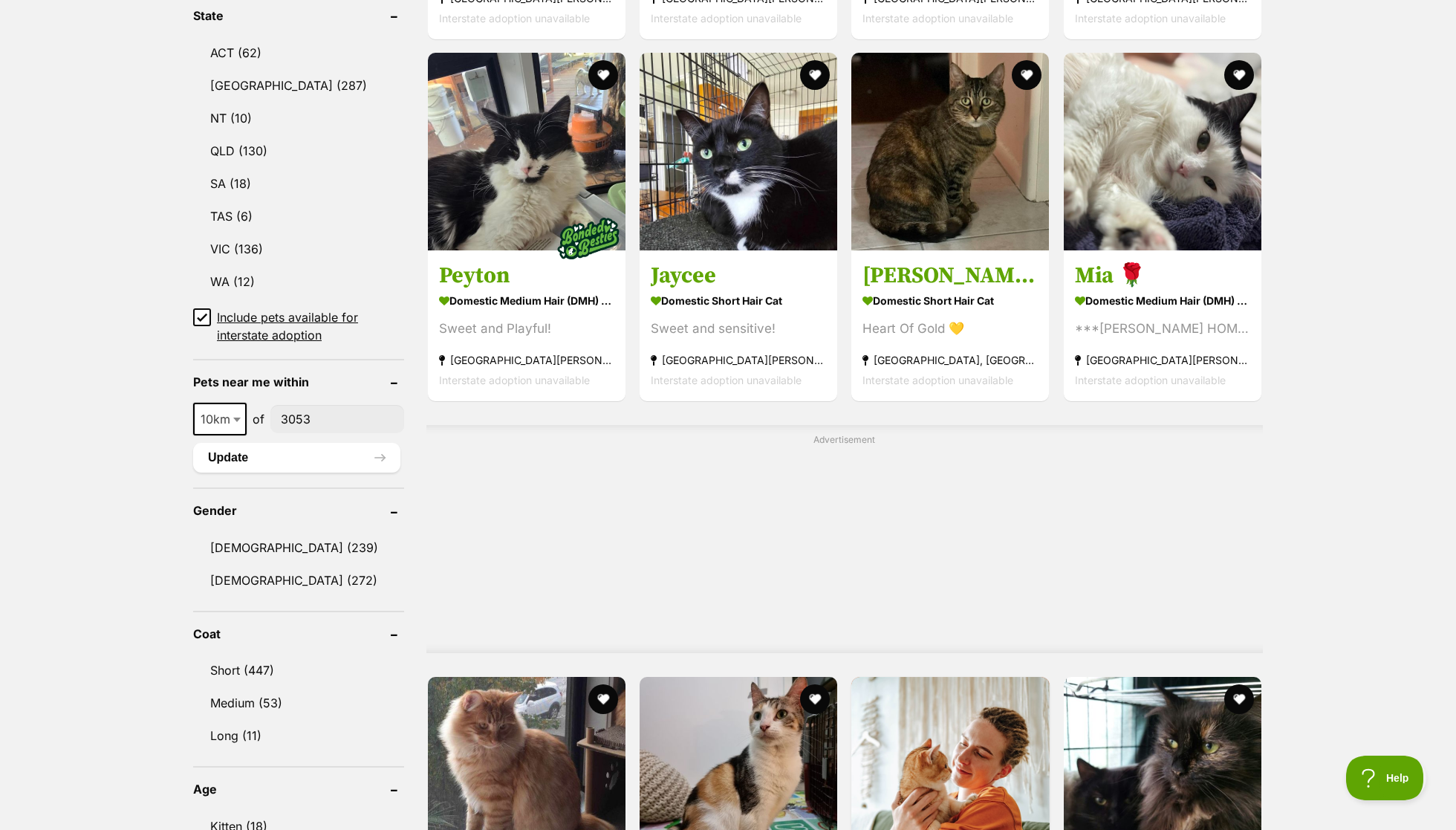
type input"] "3053"
click at [268, 470] on form "Refine your search Search for a pet Search Species Cats (511) Dogs (226) Other …" at bounding box center [299, 752] width 211 height 2126
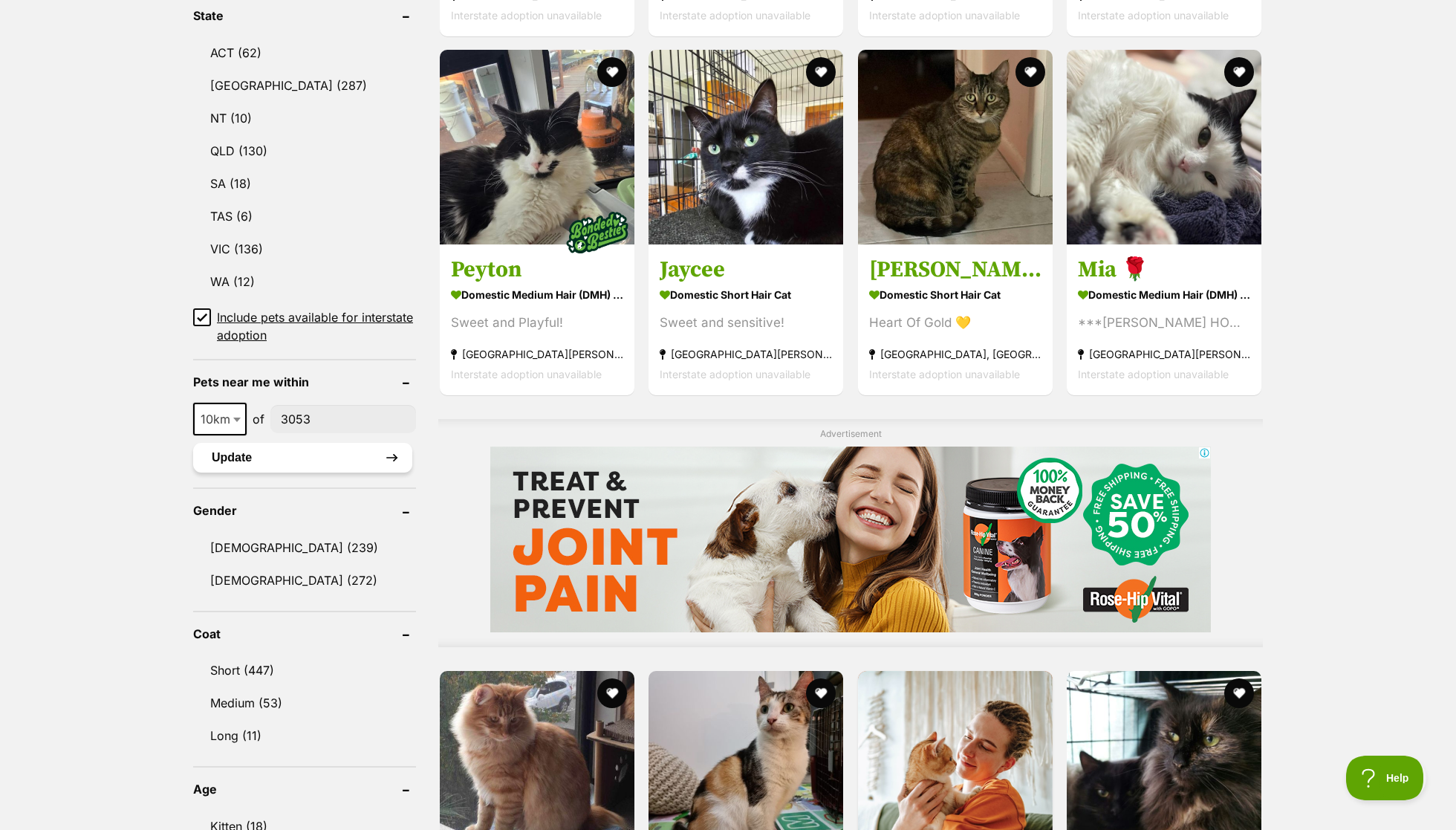
click at [279, 446] on button "Update" at bounding box center [302, 457] width 219 height 30
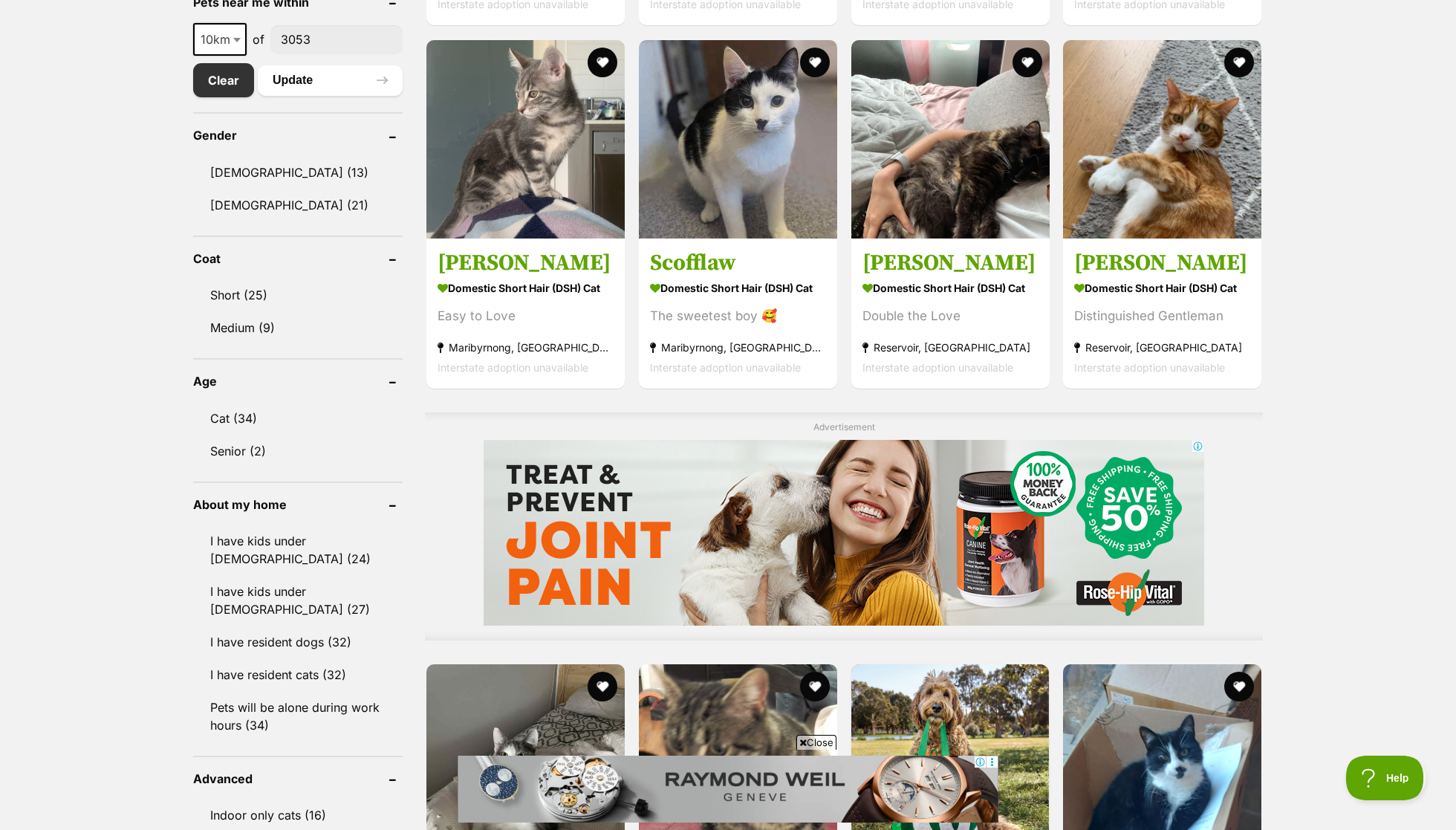
scroll to position [1136, 0]
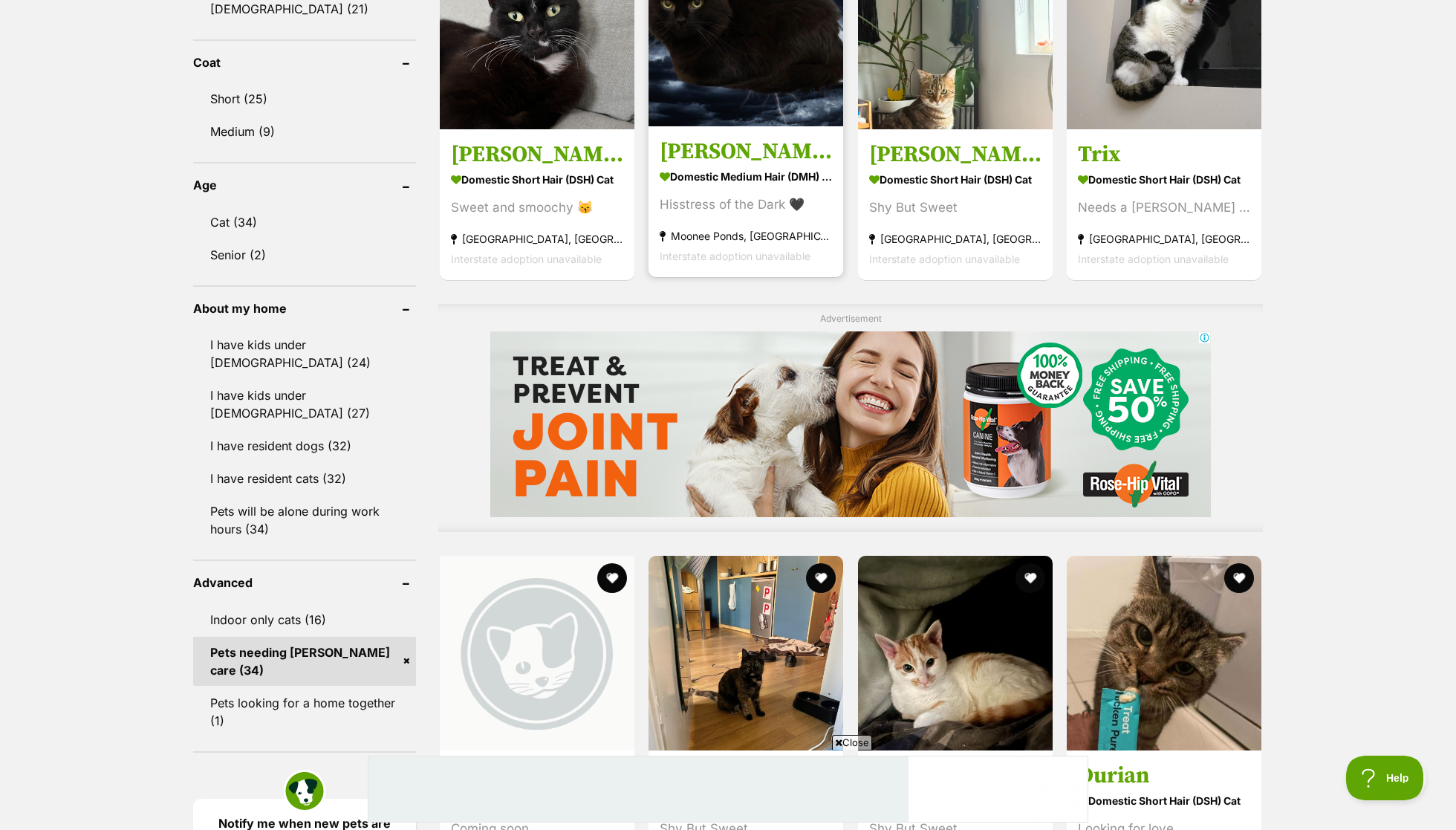
click at [717, 135] on link "Elvira Domestic Medium Hair (DMH) Cat Hisstress of the Dark 🖤 Moonee Ponds, VIC…" at bounding box center [745, 202] width 195 height 151
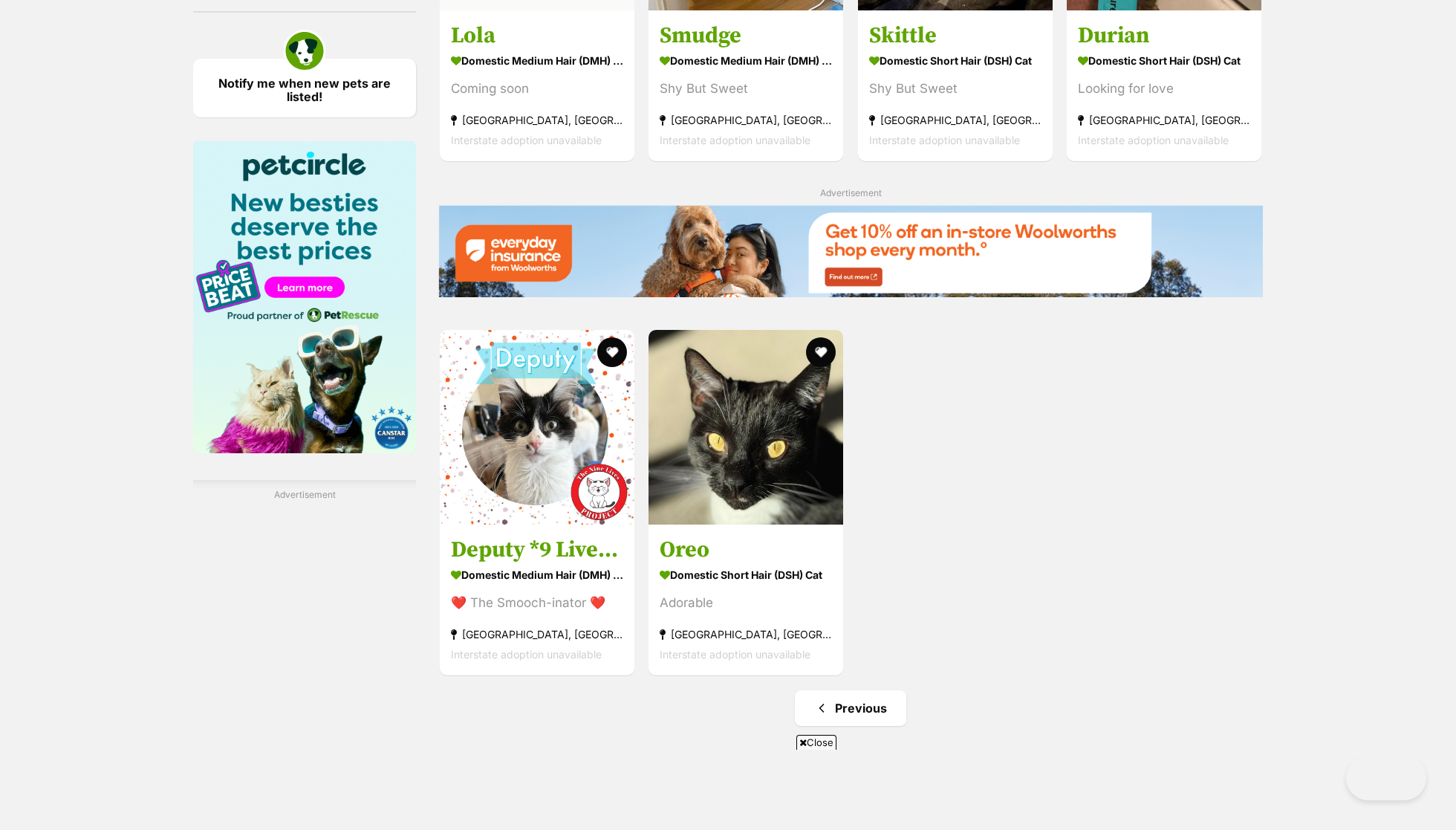
scroll to position [779, 0]
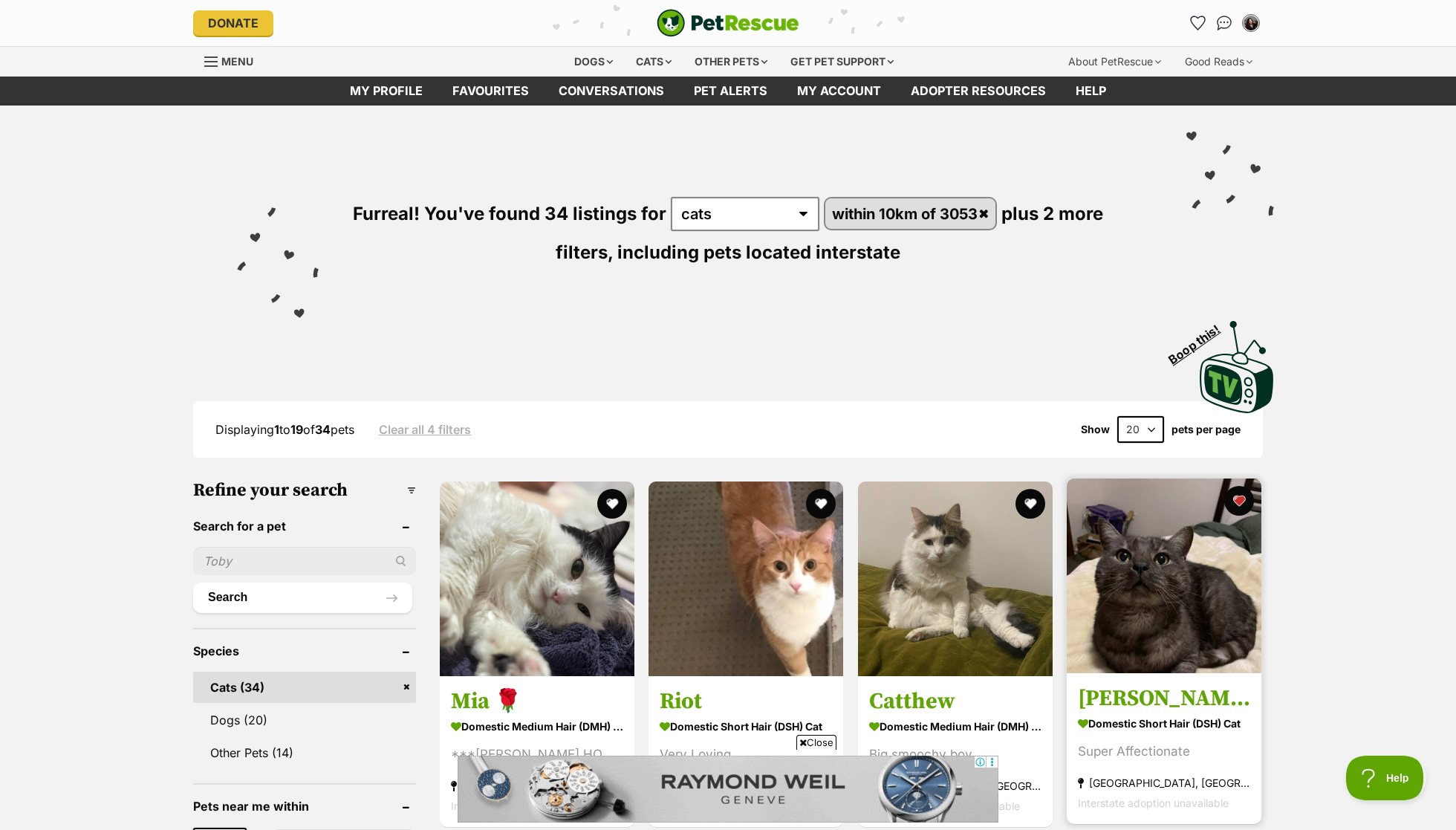
click at [1139, 772] on strong "[GEOGRAPHIC_DATA], [GEOGRAPHIC_DATA]" at bounding box center [1164, 781] width 173 height 20
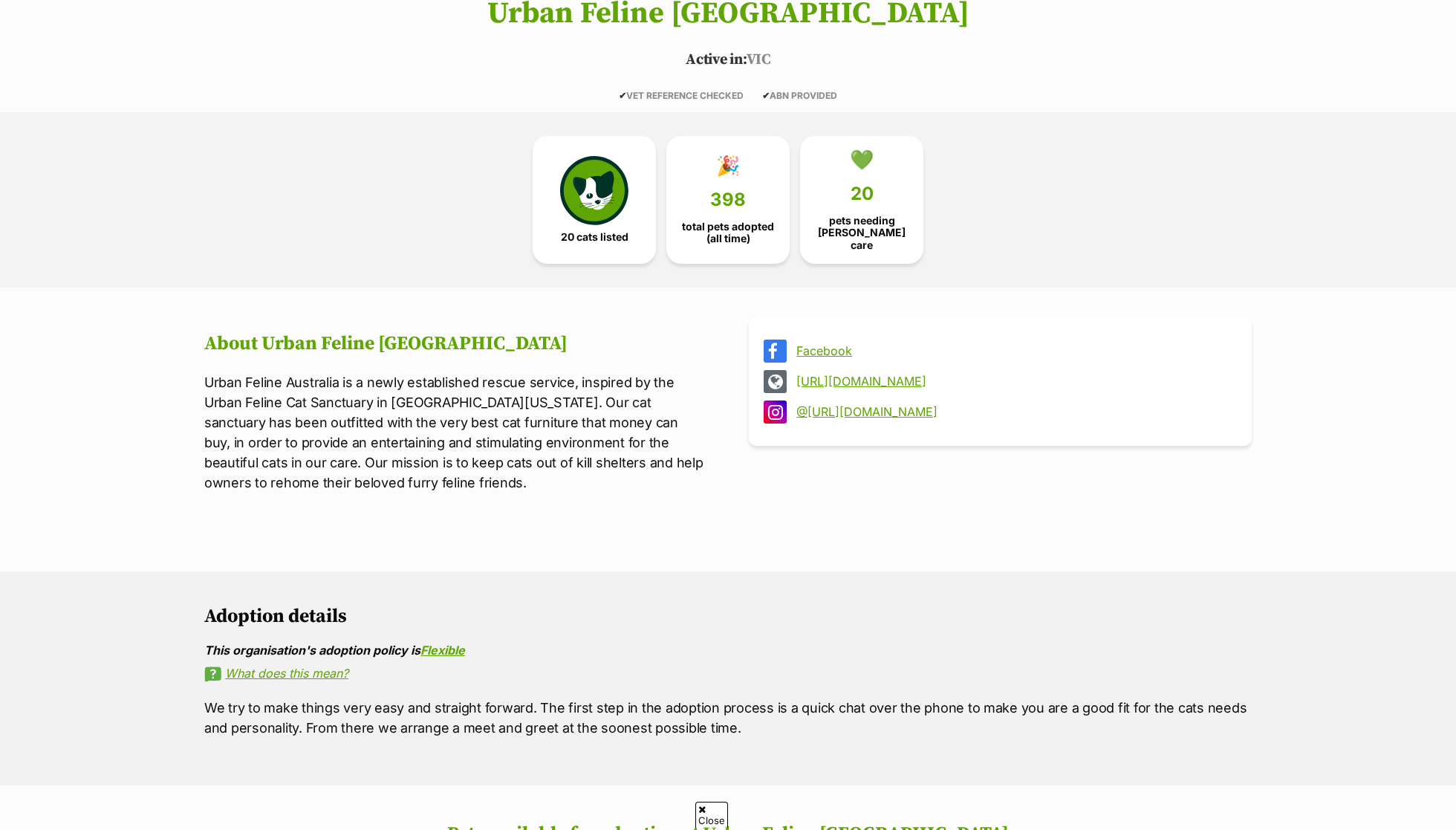
click at [904, 374] on link "[URL][DOMAIN_NAME]" at bounding box center [1014, 381] width 434 height 14
